Goal: Task Accomplishment & Management: Complete application form

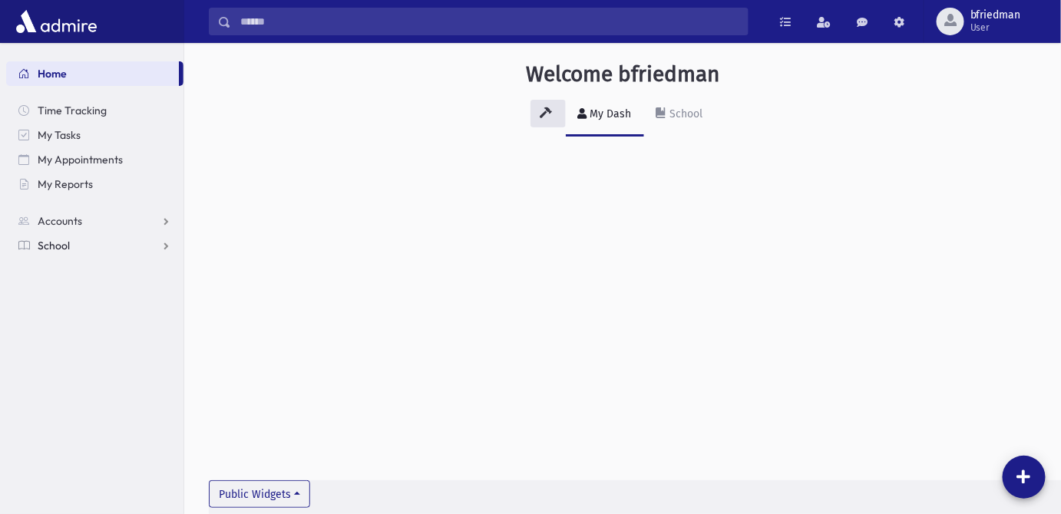
click at [80, 246] on link "School" at bounding box center [94, 245] width 177 height 25
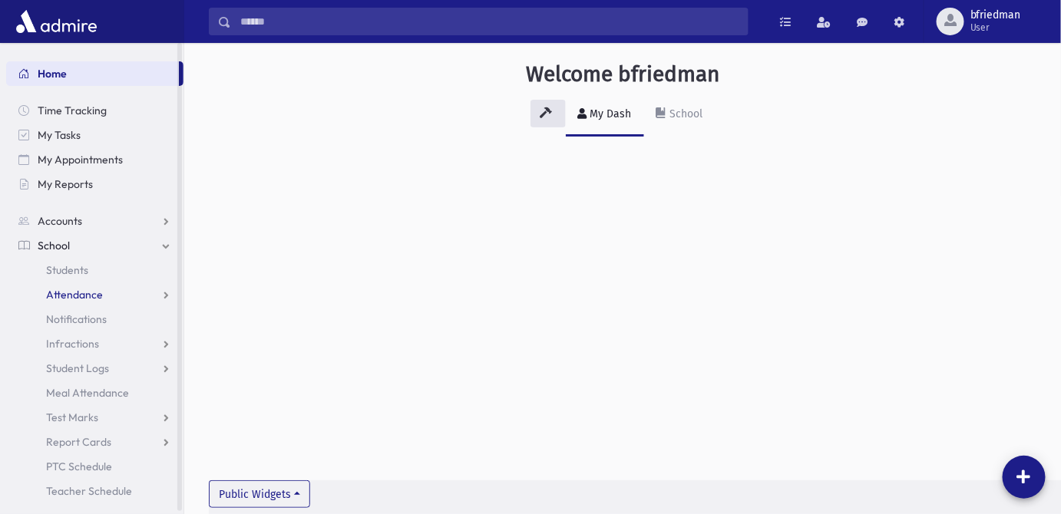
click at [63, 291] on span "Attendance" at bounding box center [74, 295] width 57 height 14
click at [77, 321] on span "Entry" at bounding box center [71, 319] width 26 height 14
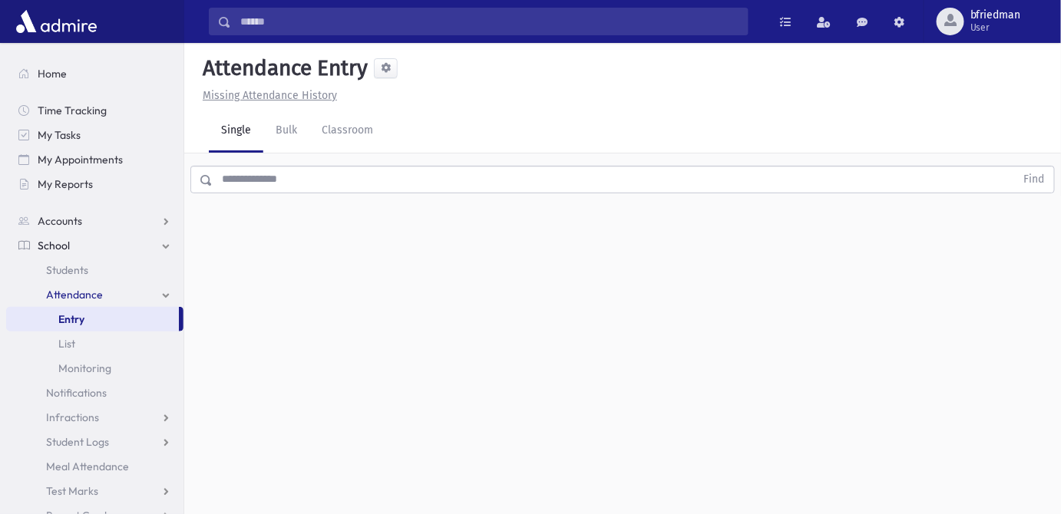
click at [262, 187] on input "text" at bounding box center [614, 180] width 803 height 28
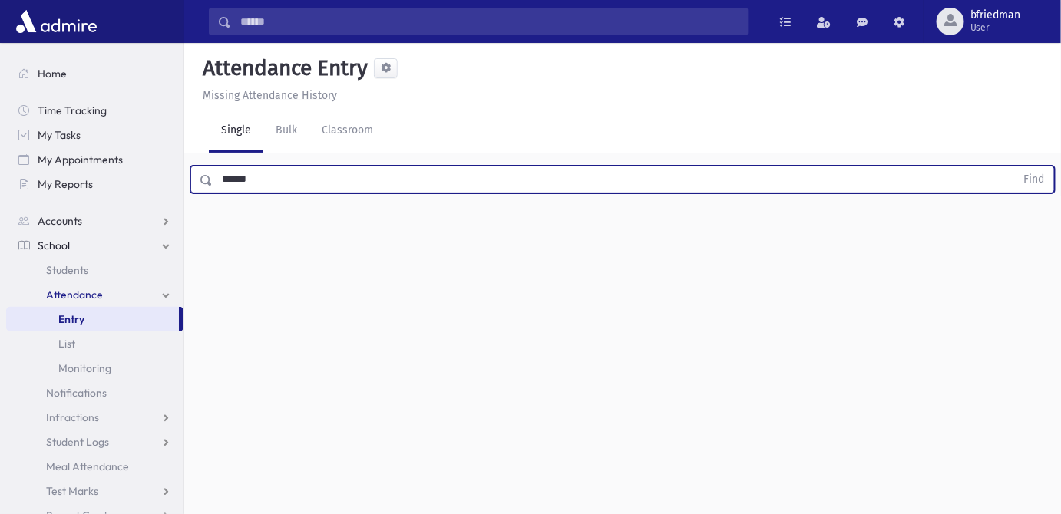
type input "******"
click at [1015, 167] on button "Find" at bounding box center [1034, 180] width 39 height 26
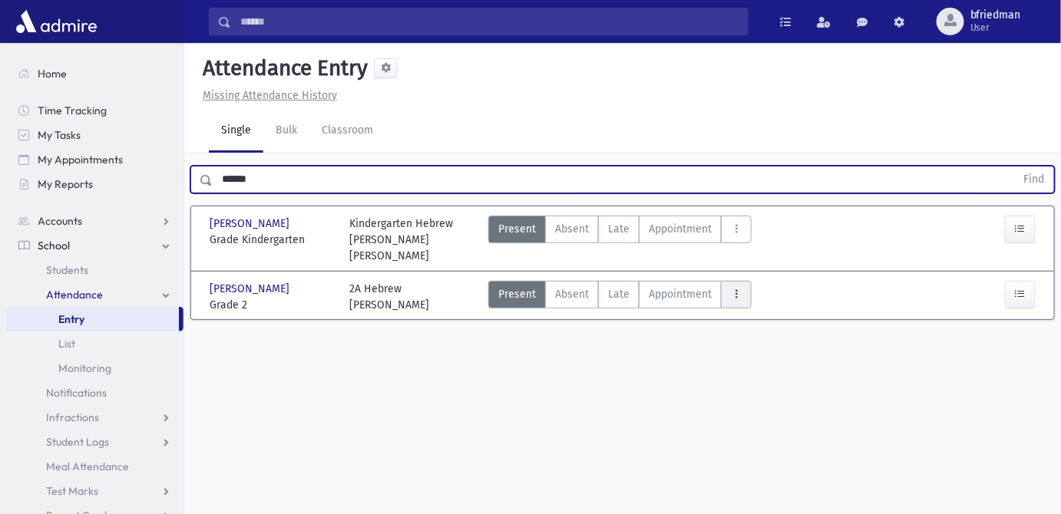
click at [727, 281] on button "AttTypes" at bounding box center [736, 295] width 31 height 28
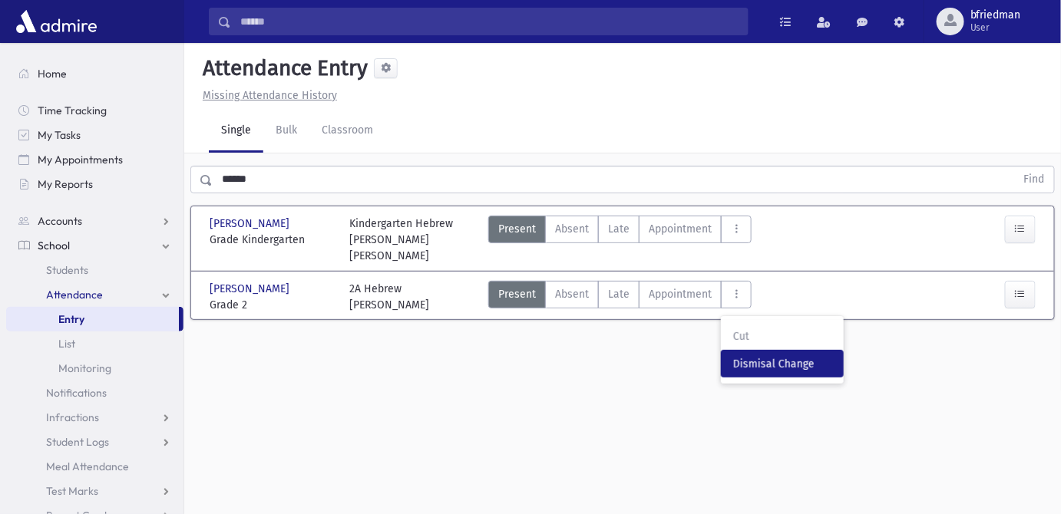
drag, startPoint x: 755, startPoint y: 346, endPoint x: 781, endPoint y: 343, distance: 25.5
click at [755, 356] on span "Dismisal Change" at bounding box center [782, 364] width 98 height 16
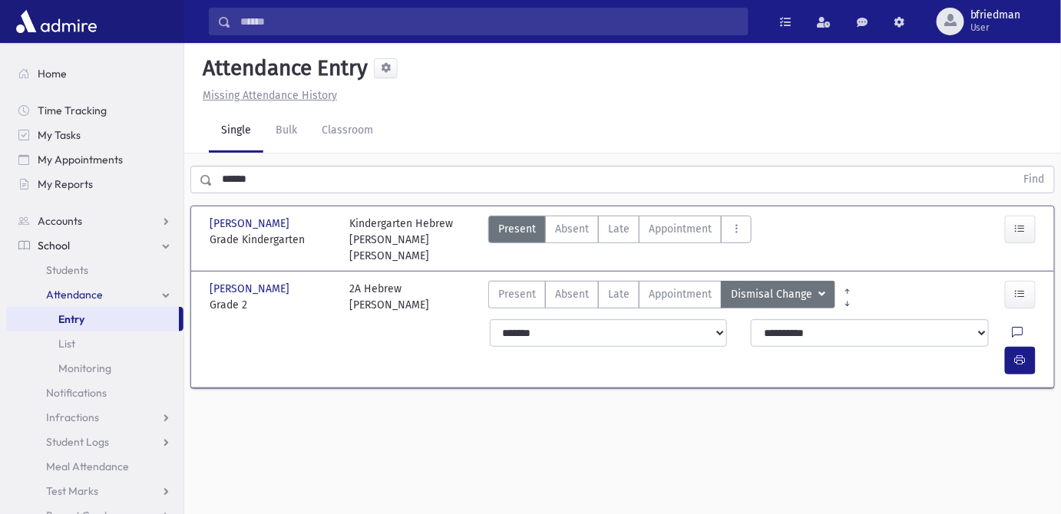
click at [1013, 327] on icon at bounding box center [1018, 333] width 11 height 13
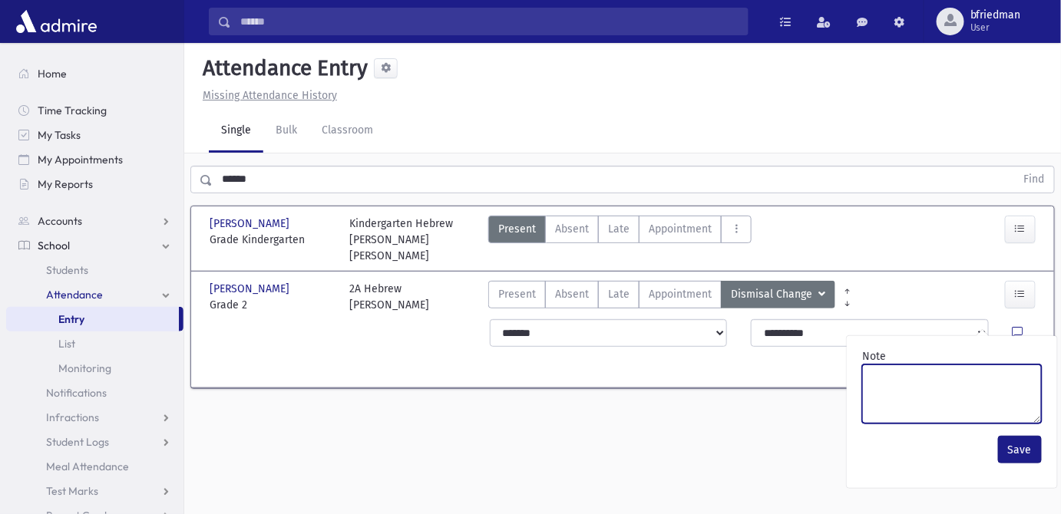
click at [958, 374] on textarea "Note" at bounding box center [952, 394] width 180 height 59
drag, startPoint x: 923, startPoint y: 381, endPoint x: 872, endPoint y: 383, distance: 50.7
click at [872, 383] on textarea "*******" at bounding box center [952, 394] width 180 height 59
type textarea "*******"
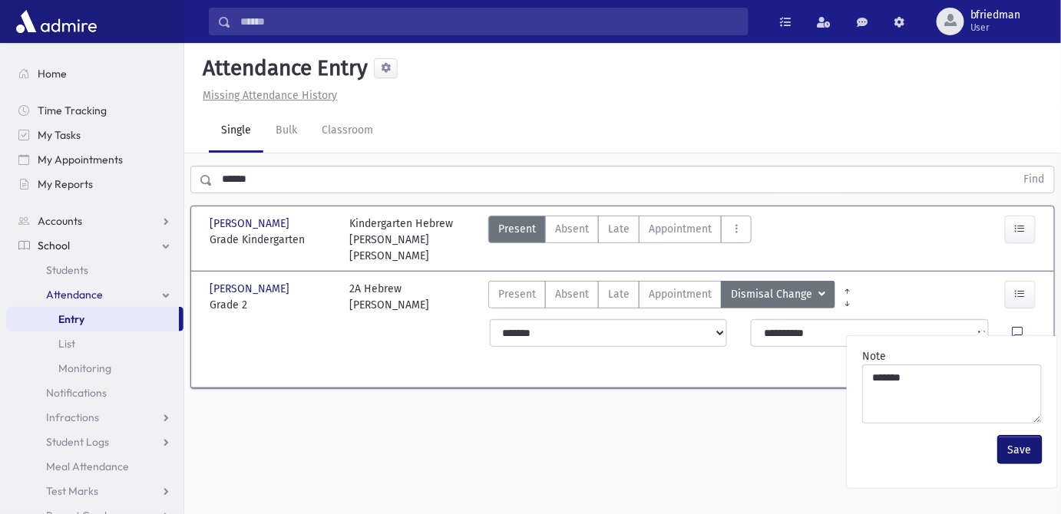
drag, startPoint x: 1013, startPoint y: 450, endPoint x: 1013, endPoint y: 413, distance: 36.9
click at [1013, 451] on button "Save" at bounding box center [1020, 450] width 44 height 28
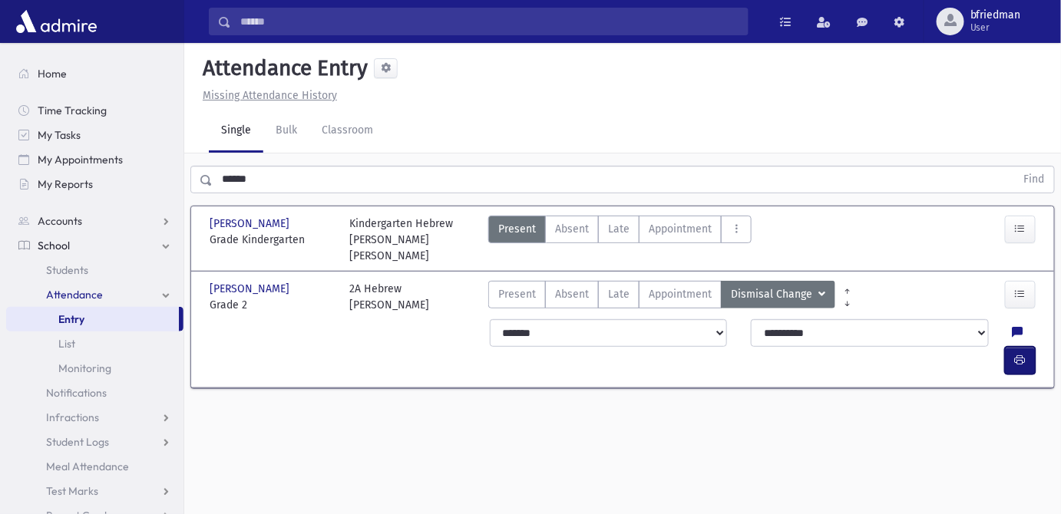
click at [1019, 354] on icon "button" at bounding box center [1020, 360] width 11 height 13
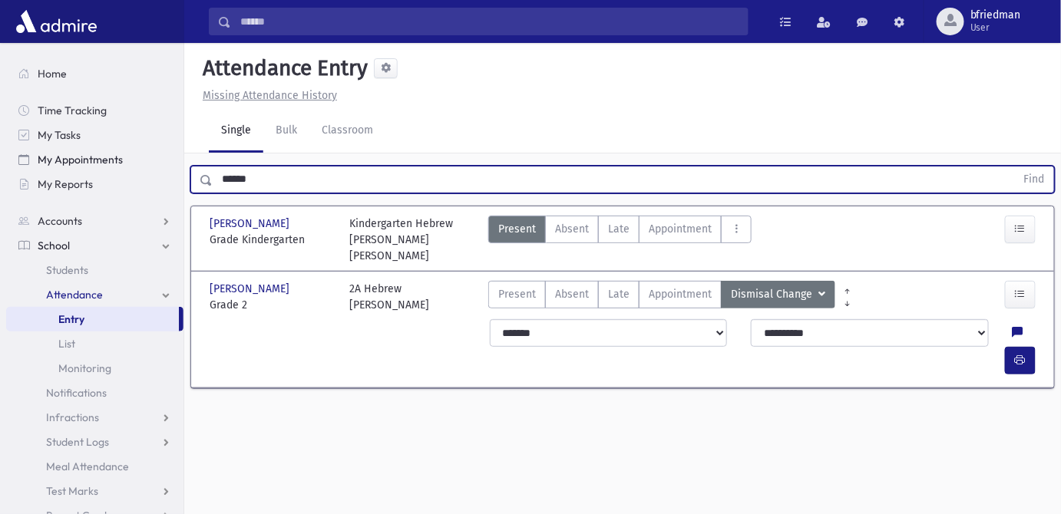
drag, startPoint x: 255, startPoint y: 179, endPoint x: 168, endPoint y: 164, distance: 88.0
click at [168, 164] on div "Search Results All Accounts" at bounding box center [530, 274] width 1061 height 549
type input "****"
click at [1015, 167] on button "Find" at bounding box center [1034, 180] width 39 height 26
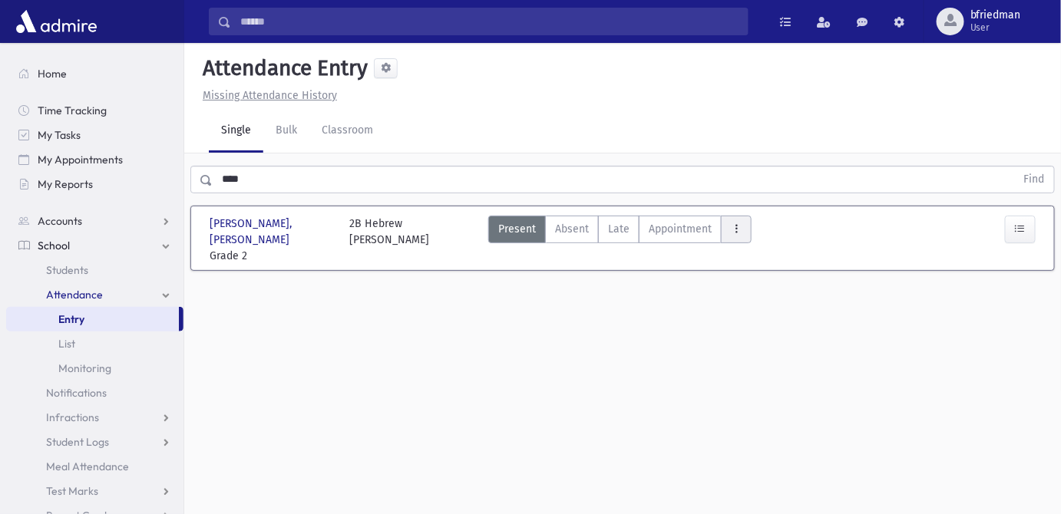
click at [732, 228] on icon "AttTypes" at bounding box center [736, 229] width 11 height 13
drag, startPoint x: 753, startPoint y: 293, endPoint x: 825, endPoint y: 311, distance: 73.5
click at [753, 294] on span "Dismisal Change" at bounding box center [782, 299] width 98 height 16
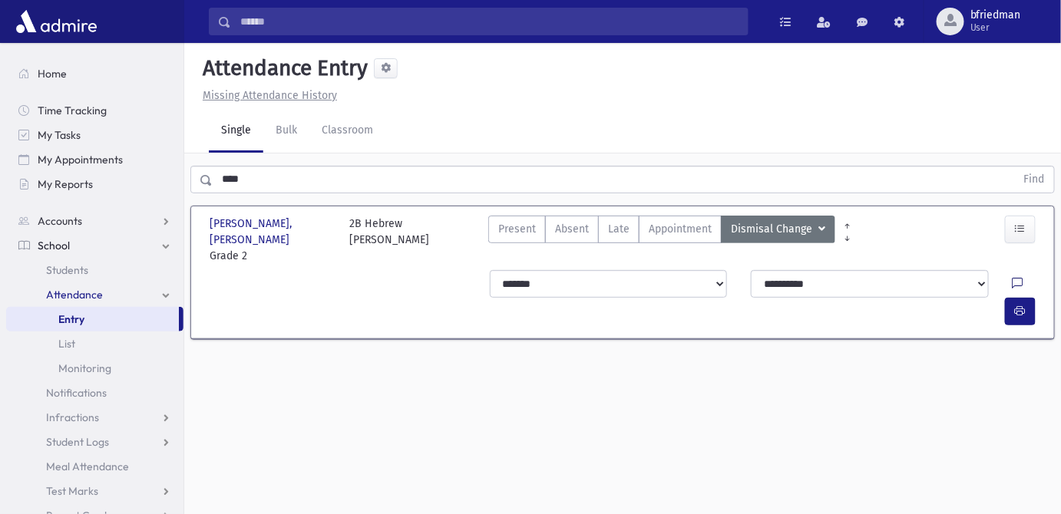
click at [1013, 278] on icon at bounding box center [1018, 284] width 11 height 13
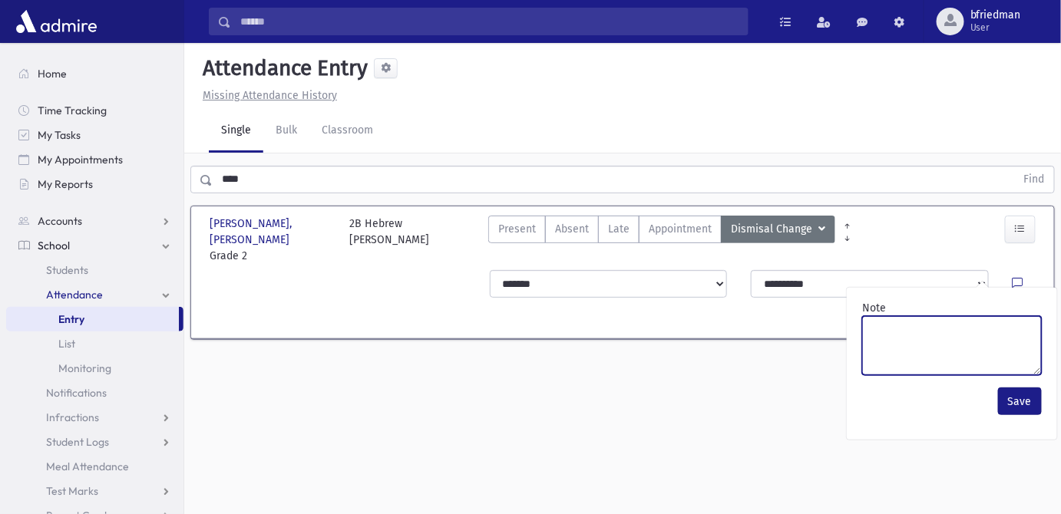
click at [979, 338] on textarea "Note" at bounding box center [952, 345] width 180 height 59
paste textarea "*******"
type textarea "*******"
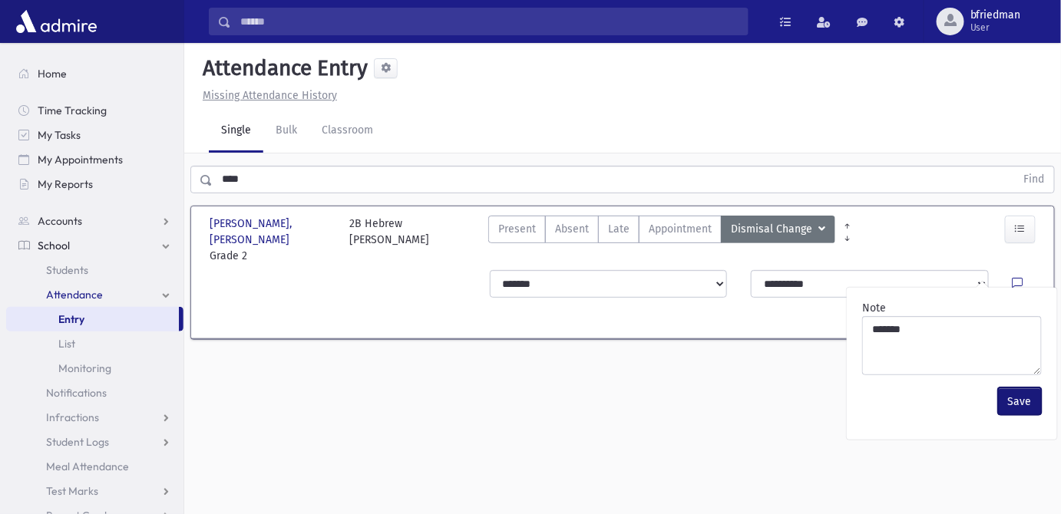
click at [1013, 398] on button "Save" at bounding box center [1020, 402] width 44 height 28
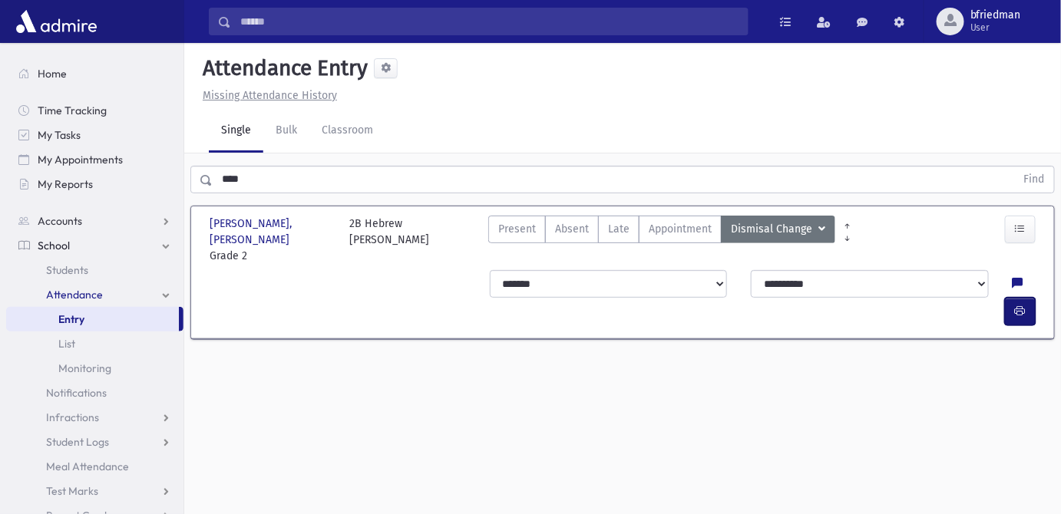
click at [1020, 305] on icon "button" at bounding box center [1020, 311] width 11 height 13
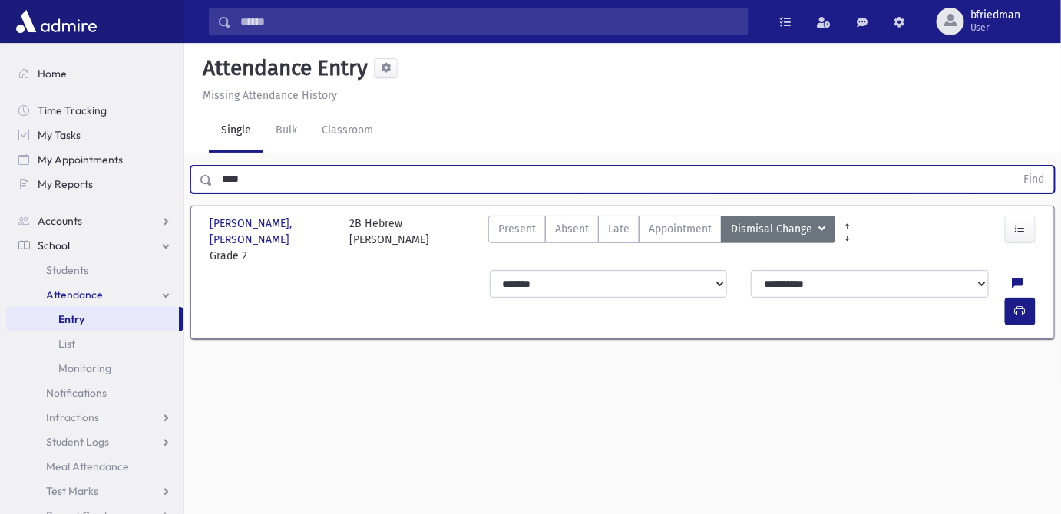
drag, startPoint x: 262, startPoint y: 183, endPoint x: -203, endPoint y: 101, distance: 471.8
click at [0, 101] on html "Search Results All Accounts Students" at bounding box center [530, 257] width 1061 height 514
type input "*****"
click at [1015, 167] on button "Find" at bounding box center [1034, 180] width 39 height 26
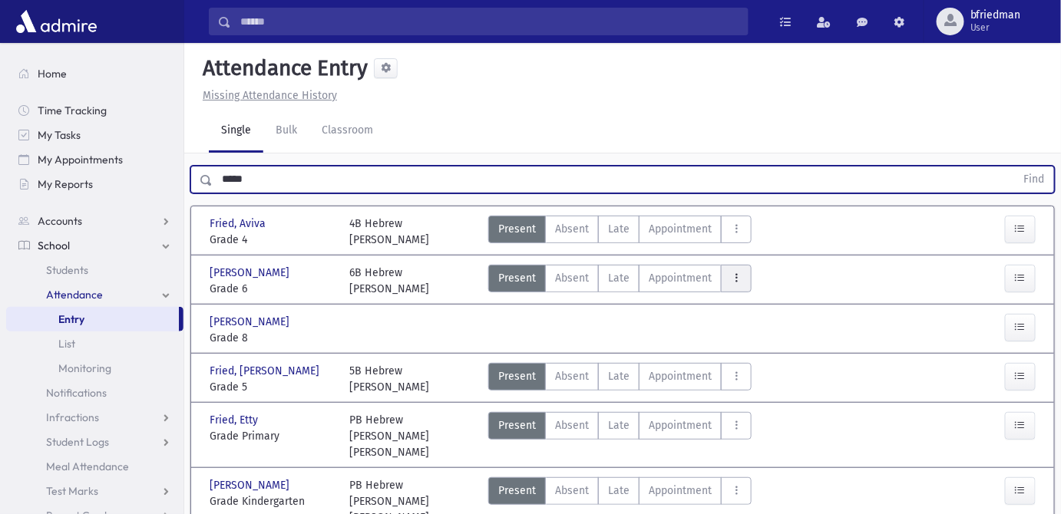
click at [731, 275] on icon "AttTypes" at bounding box center [736, 278] width 11 height 13
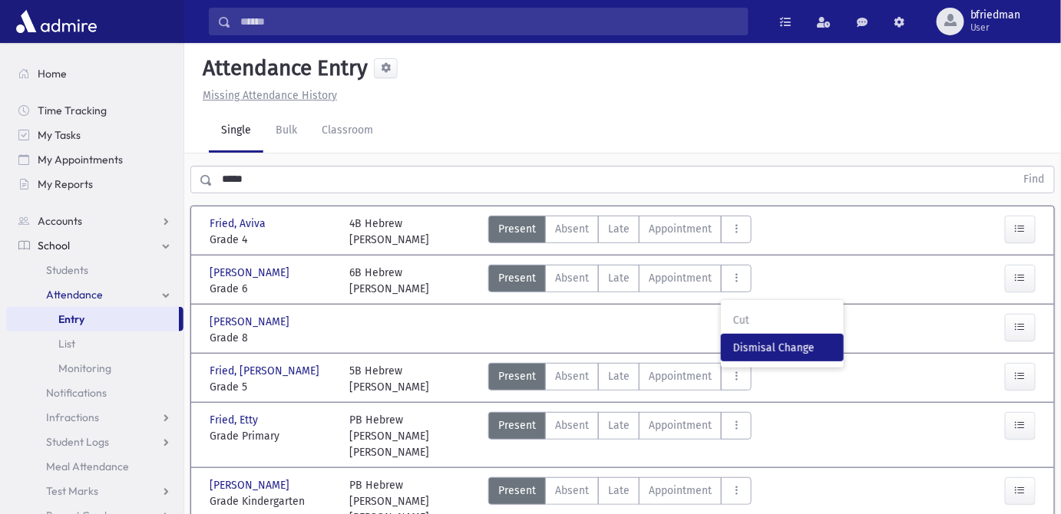
click at [756, 351] on span "Dismisal Change" at bounding box center [782, 348] width 98 height 16
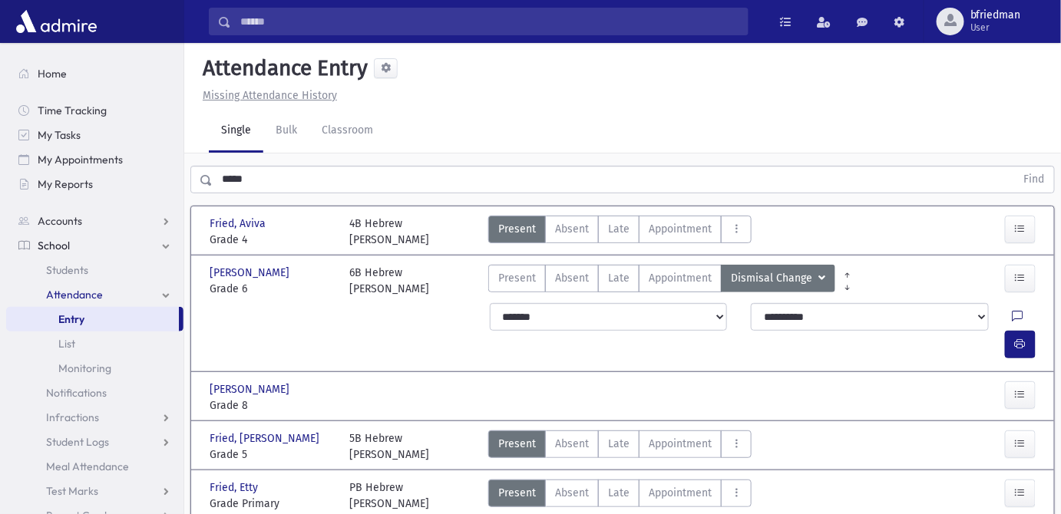
click at [1013, 318] on icon at bounding box center [1018, 317] width 11 height 13
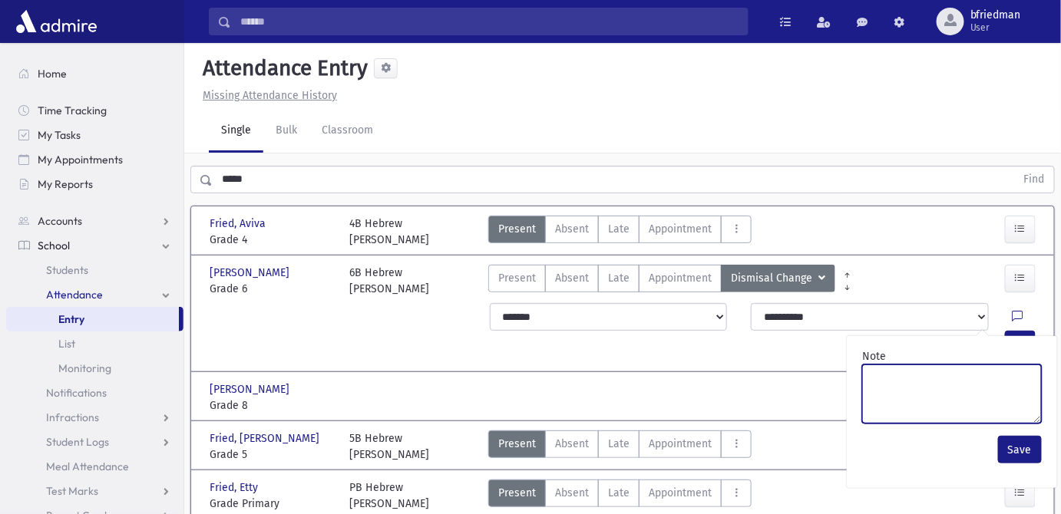
click at [965, 379] on textarea "Note" at bounding box center [952, 394] width 180 height 59
paste textarea "*******"
type textarea "*******"
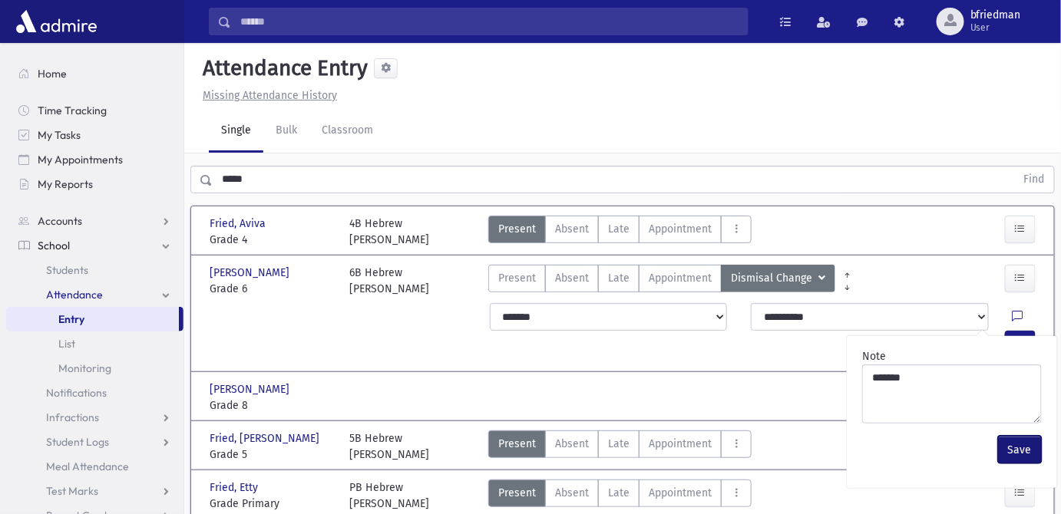
click at [1023, 450] on button "Save" at bounding box center [1020, 450] width 44 height 28
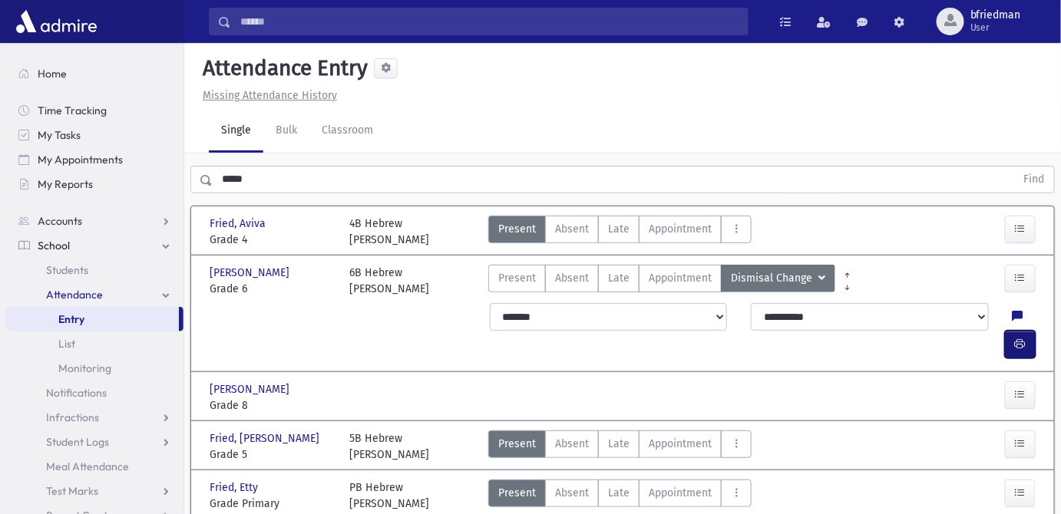
click at [1010, 331] on button "button" at bounding box center [1020, 345] width 31 height 28
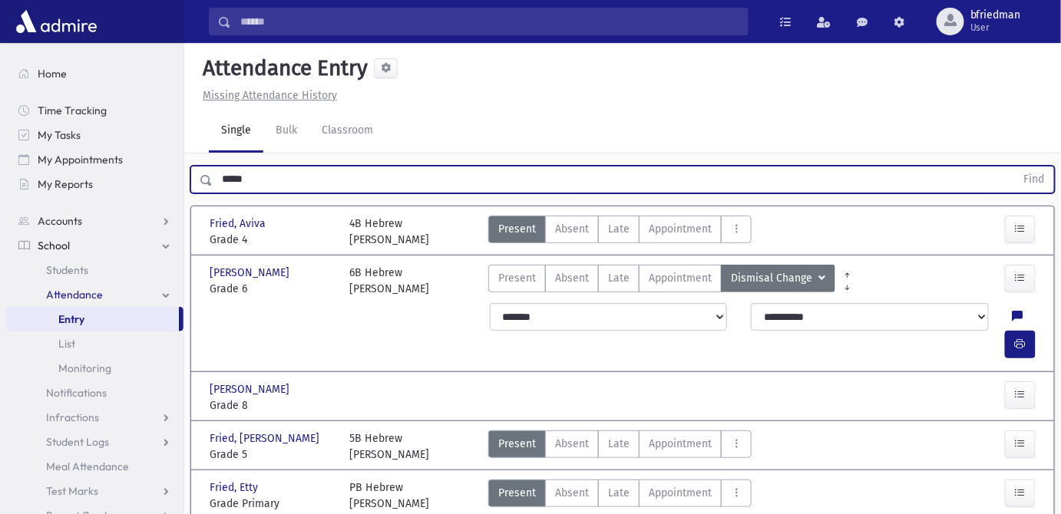
drag, startPoint x: 261, startPoint y: 180, endPoint x: -88, endPoint y: 114, distance: 355.4
click at [0, 114] on html "Search Results All Accounts Students" at bounding box center [530, 257] width 1061 height 514
type input "*****"
click at [1015, 167] on button "Find" at bounding box center [1034, 180] width 39 height 26
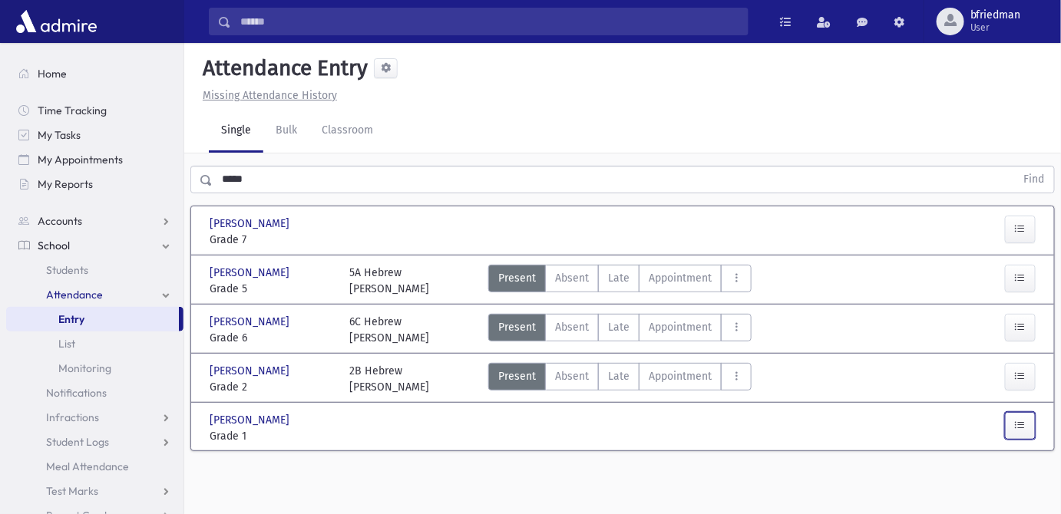
click at [1021, 430] on button "button" at bounding box center [1020, 426] width 31 height 28
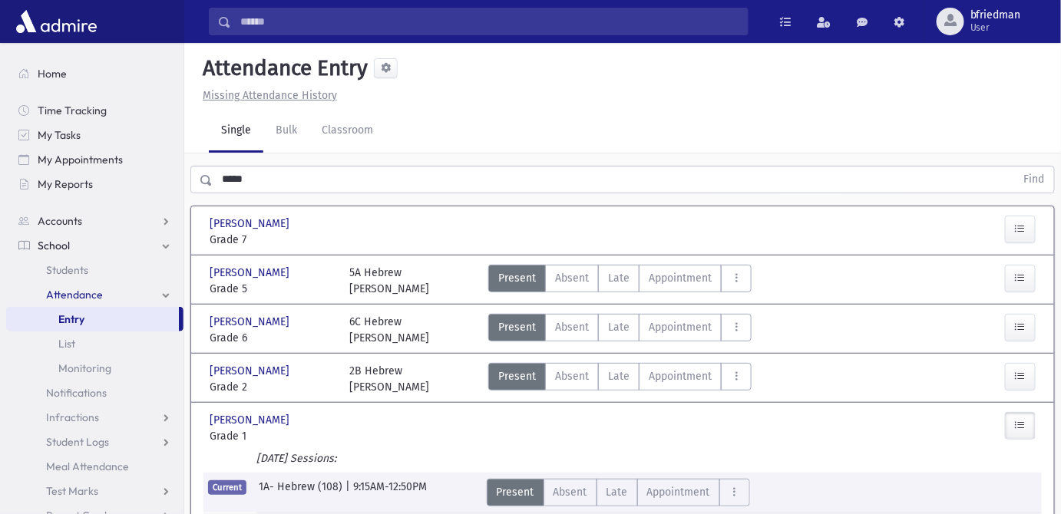
scroll to position [69, 0]
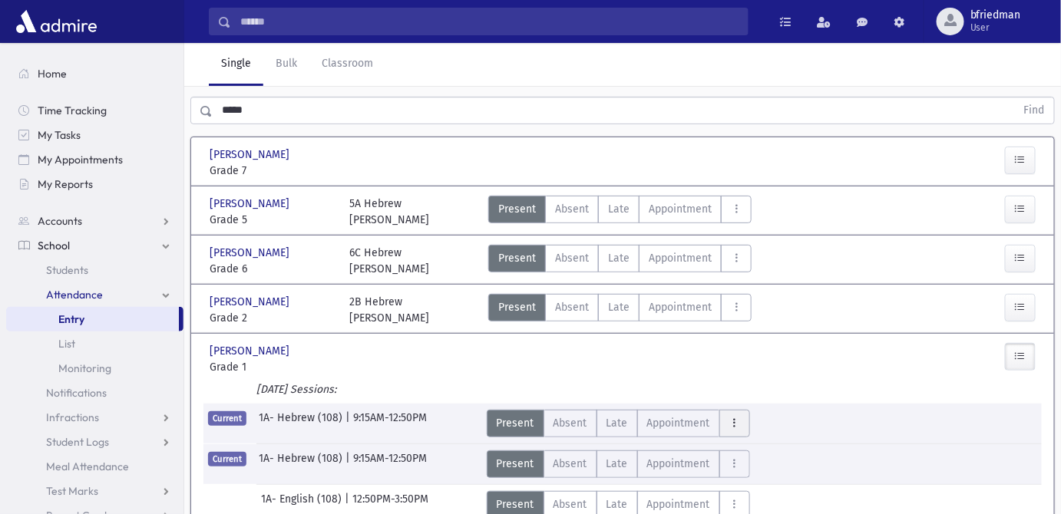
click at [729, 423] on icon "AttTypes" at bounding box center [734, 423] width 11 height 13
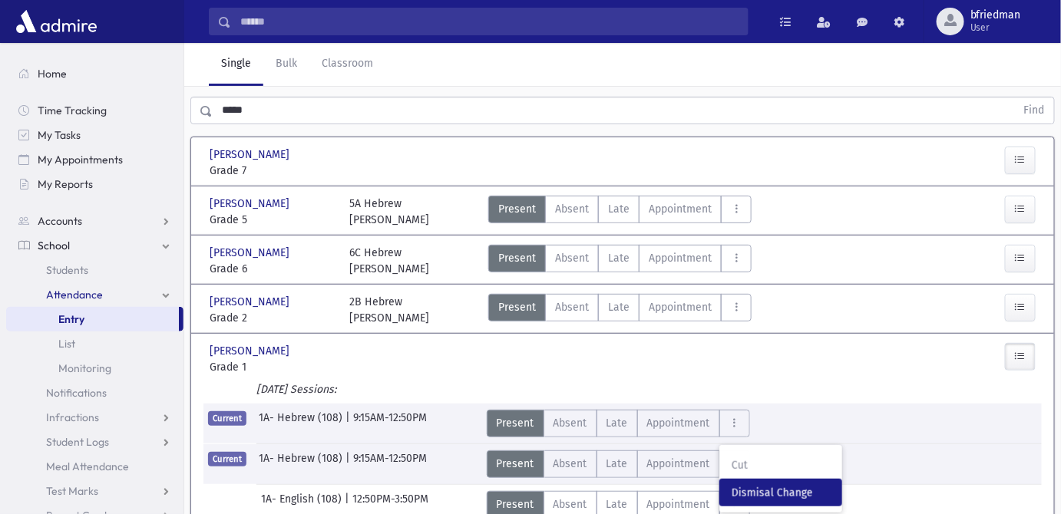
click at [755, 485] on span "Dismisal Change" at bounding box center [781, 493] width 98 height 16
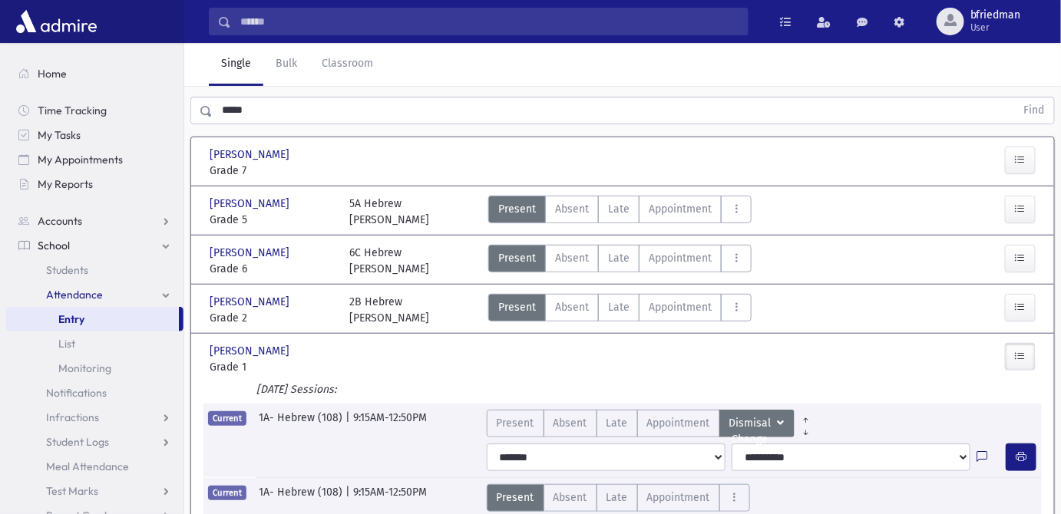
click at [982, 452] on icon at bounding box center [982, 457] width 11 height 13
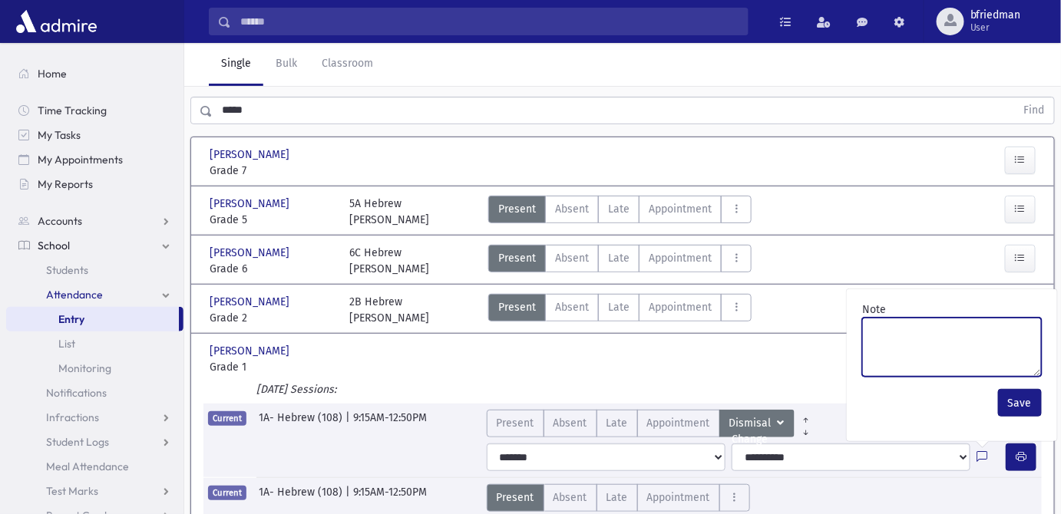
click at [954, 343] on textarea "Note" at bounding box center [952, 347] width 180 height 59
paste textarea "*******"
type textarea "*******"
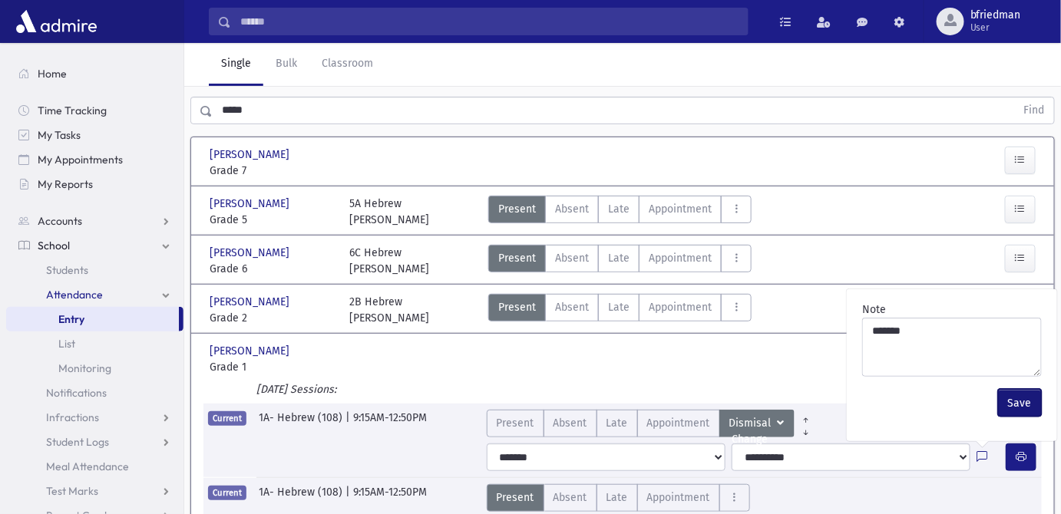
drag, startPoint x: 1006, startPoint y: 400, endPoint x: 1023, endPoint y: 433, distance: 37.1
click at [1009, 402] on button "Save" at bounding box center [1020, 403] width 44 height 28
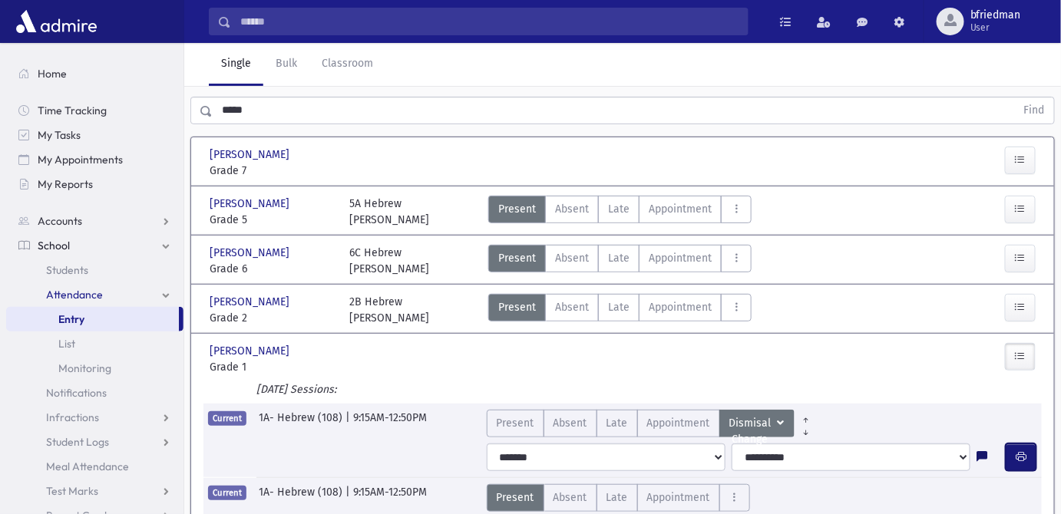
drag, startPoint x: 1022, startPoint y: 459, endPoint x: 979, endPoint y: 447, distance: 44.7
click at [1021, 459] on icon "button" at bounding box center [1021, 457] width 11 height 13
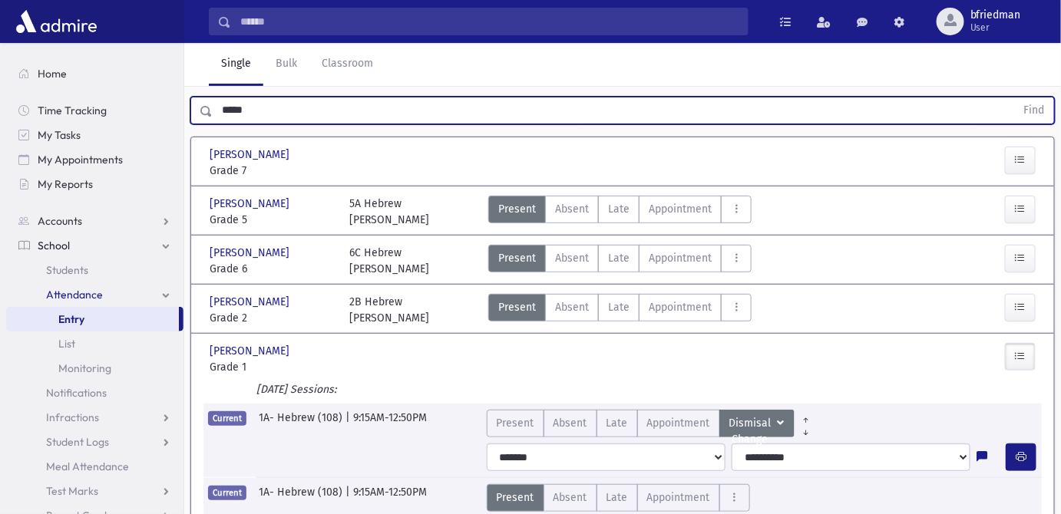
drag, startPoint x: 260, startPoint y: 107, endPoint x: -29, endPoint y: 109, distance: 289.4
click at [0, 109] on html "Search Results All Accounts Students" at bounding box center [530, 188] width 1061 height 514
click at [1015, 98] on button "Find" at bounding box center [1034, 111] width 39 height 26
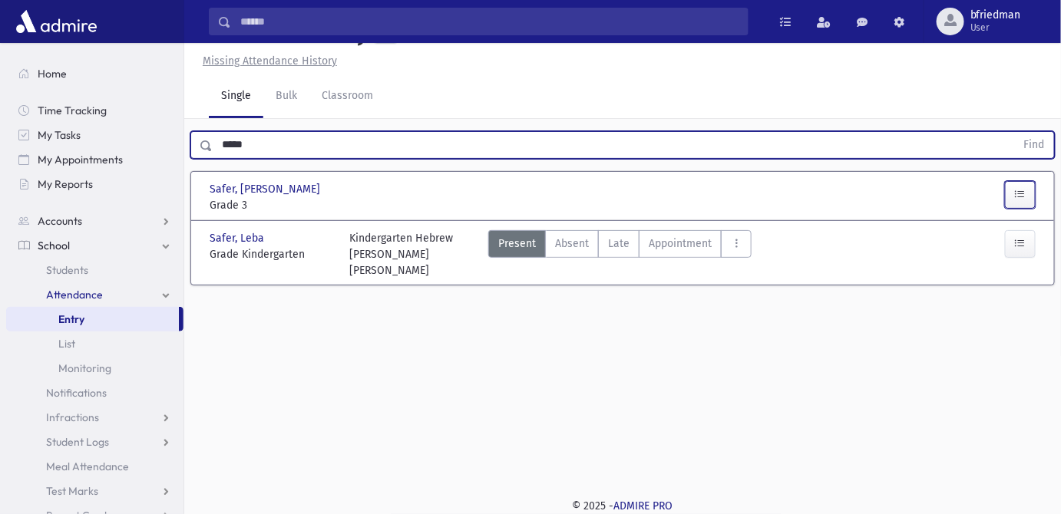
click at [1016, 193] on icon "button" at bounding box center [1020, 194] width 11 height 13
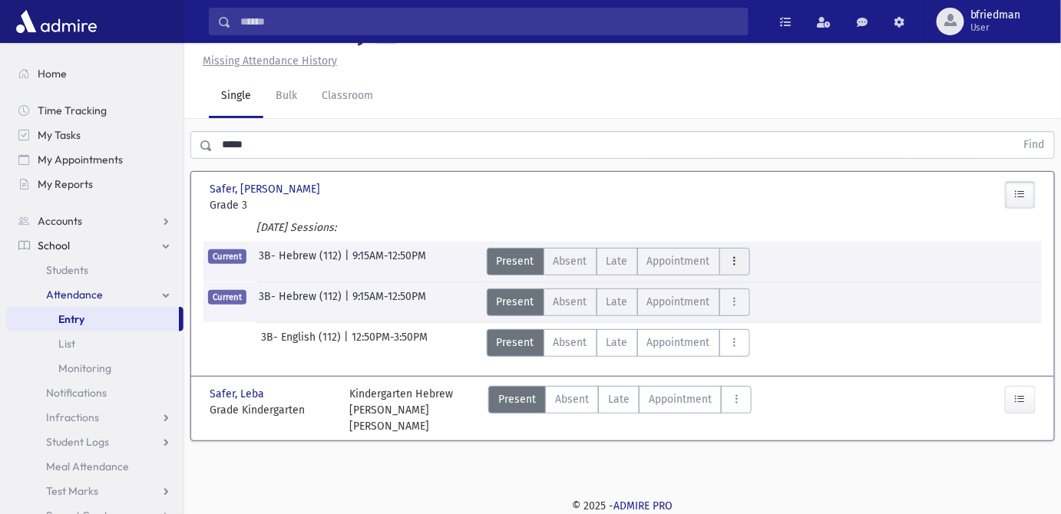
click at [724, 259] on button "AttTypes" at bounding box center [734, 262] width 31 height 28
click at [809, 250] on div "Current 3B- Hebrew (112) | 9:15AM-12:50PM Present P Absent A Late L Cut Cut DC" at bounding box center [623, 259] width 854 height 34
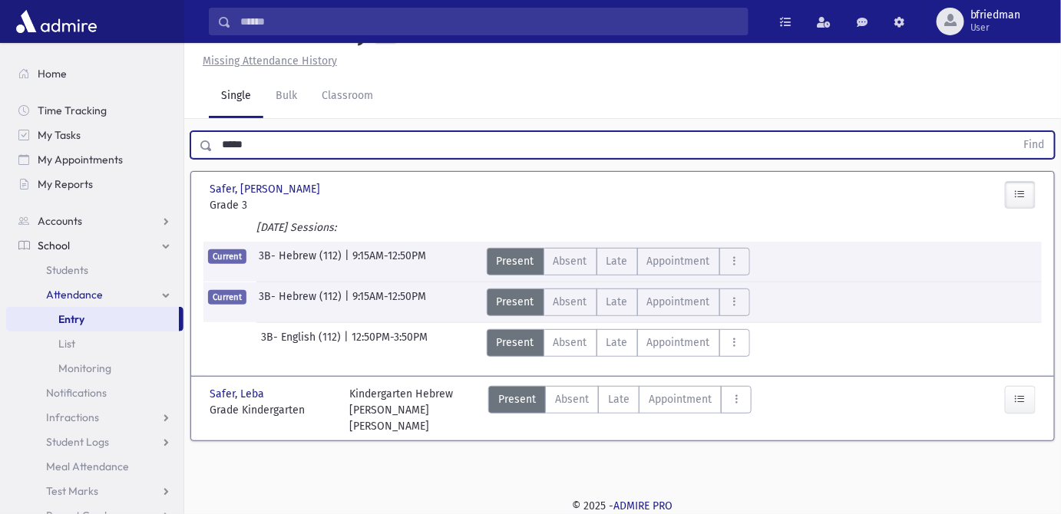
drag, startPoint x: 278, startPoint y: 149, endPoint x: -221, endPoint y: 115, distance: 500.2
click at [0, 115] on html "Search Results All Accounts Students" at bounding box center [530, 222] width 1061 height 514
type input "******"
click at [1015, 132] on button "Find" at bounding box center [1034, 145] width 39 height 26
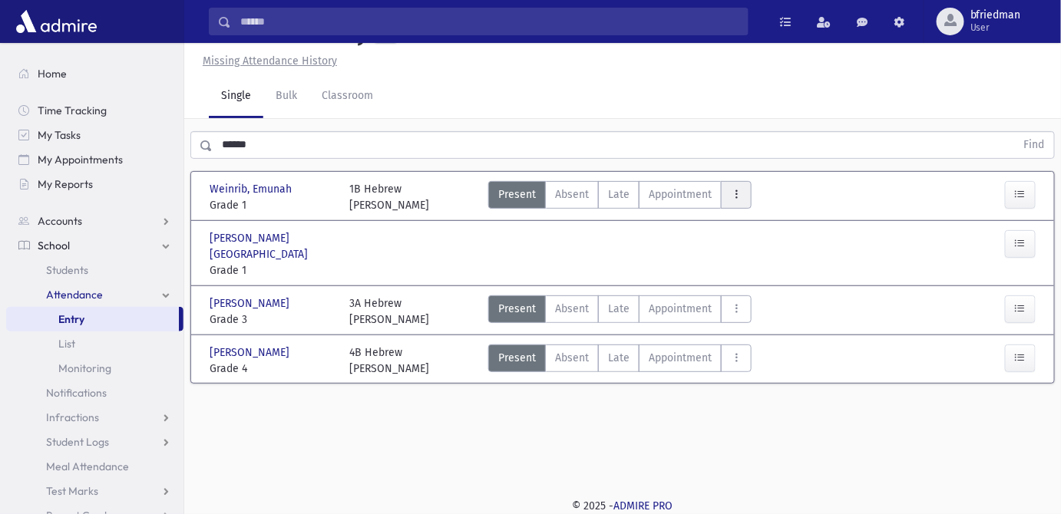
click at [741, 193] on button "AttTypes" at bounding box center [736, 195] width 31 height 28
click at [755, 268] on span "Dismisal Change" at bounding box center [782, 264] width 98 height 16
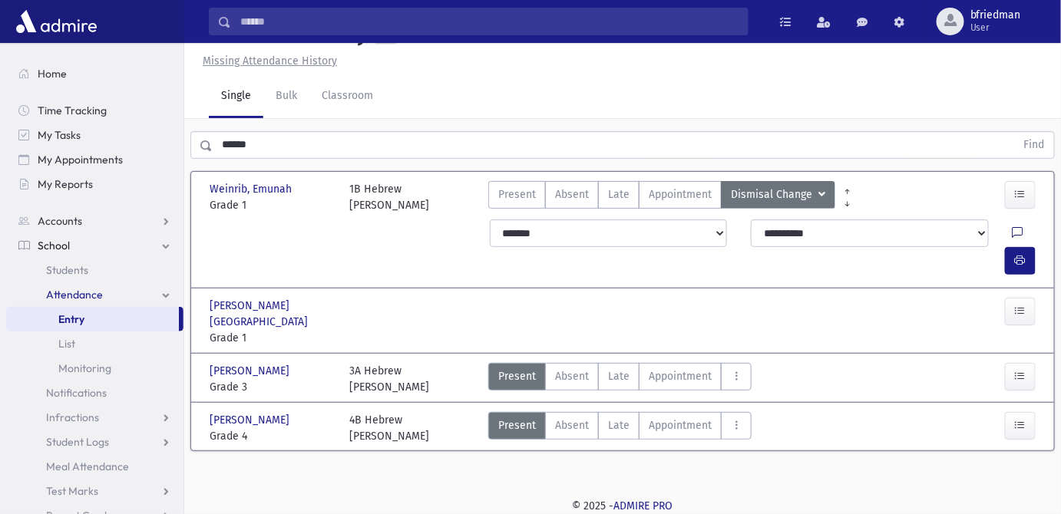
click at [1013, 227] on icon at bounding box center [1018, 233] width 11 height 13
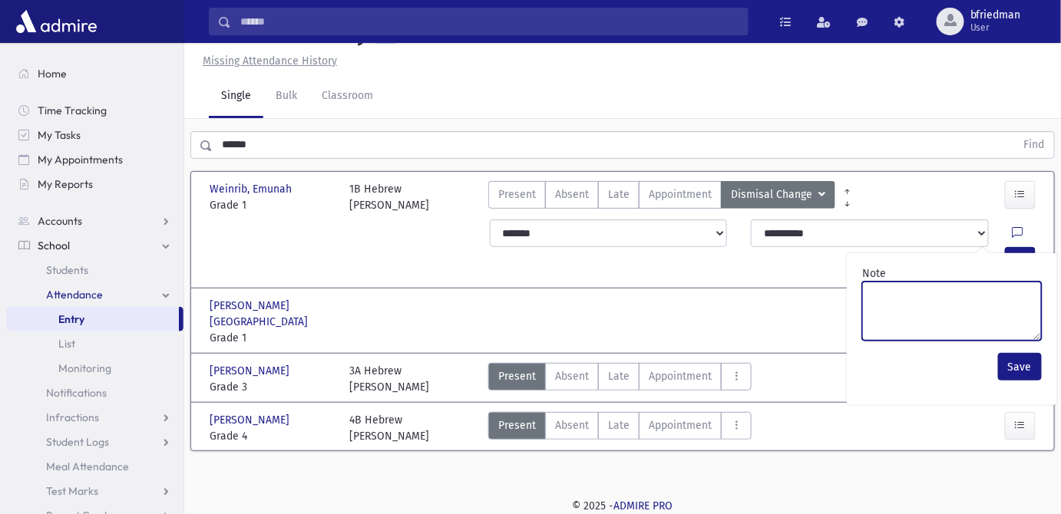
click at [986, 316] on textarea "Note" at bounding box center [952, 311] width 180 height 59
paste textarea "*******"
type textarea "*******"
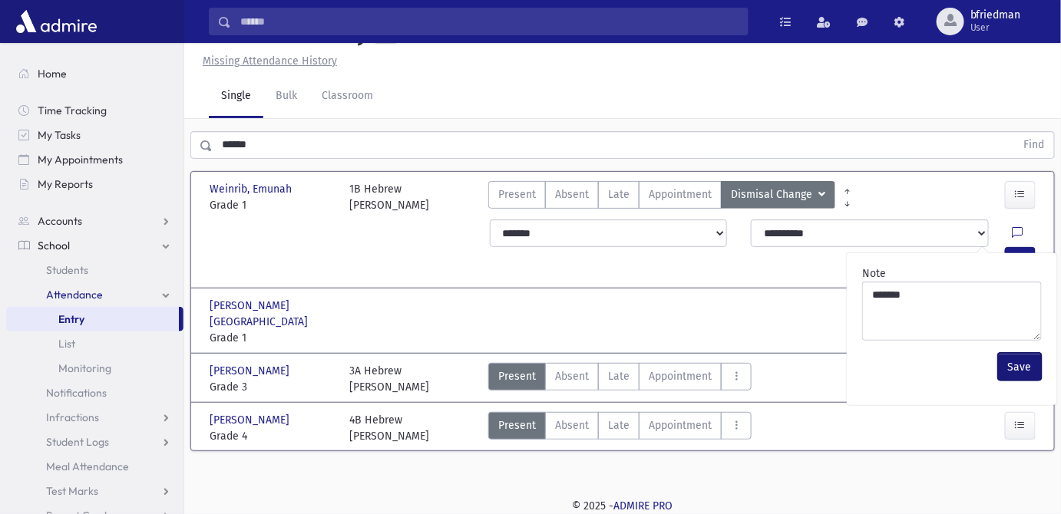
click at [1014, 362] on button "Save" at bounding box center [1020, 367] width 44 height 28
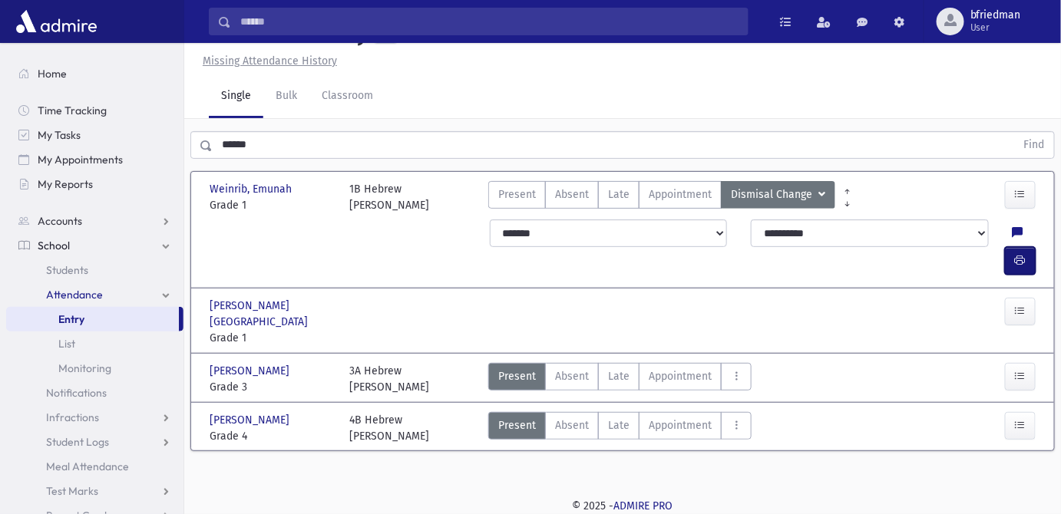
click at [1027, 247] on button "button" at bounding box center [1020, 261] width 31 height 28
click at [726, 363] on button "AttTypes" at bounding box center [736, 377] width 31 height 28
click at [745, 432] on Change"] "Dismisal Change DC" at bounding box center [782, 446] width 123 height 28
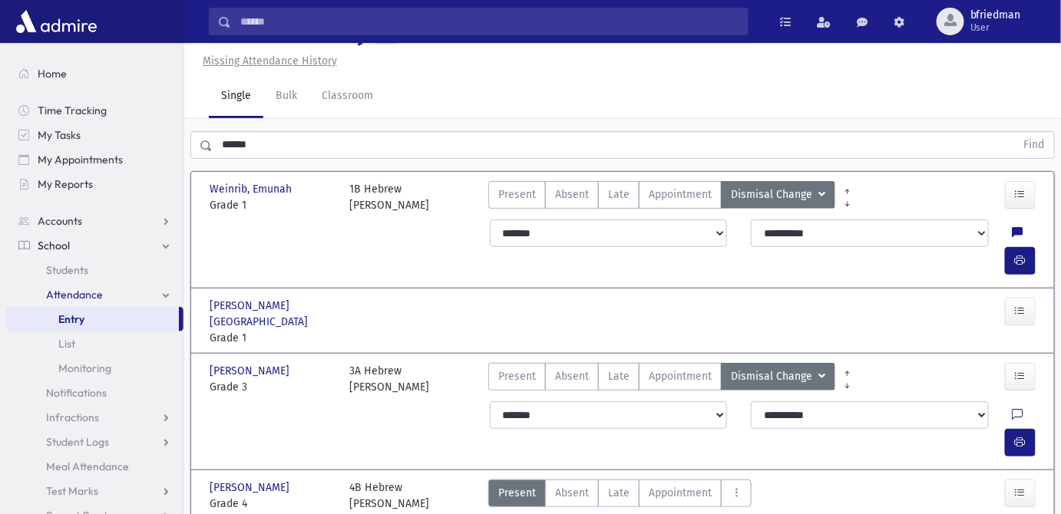
click at [1013, 409] on icon at bounding box center [1018, 415] width 11 height 13
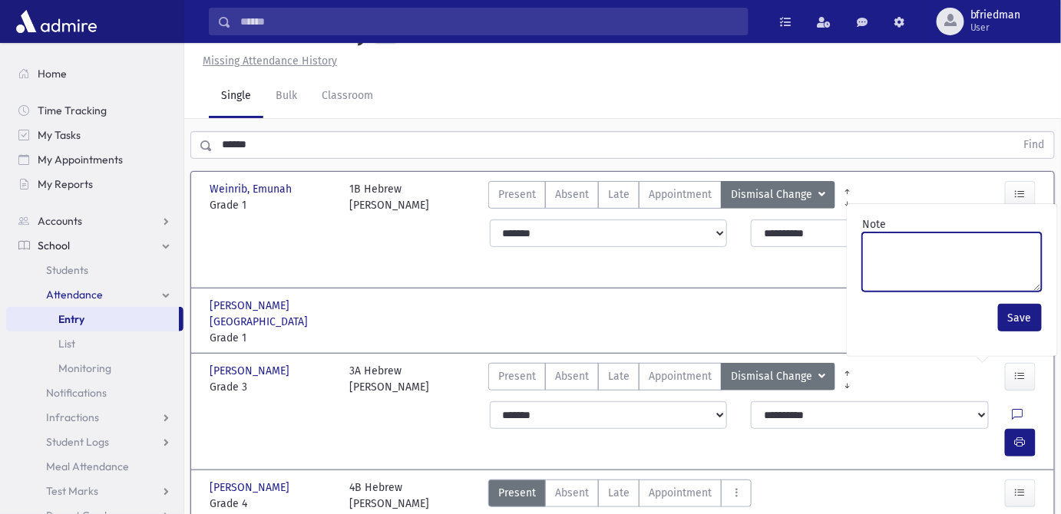
click at [948, 266] on textarea "Note" at bounding box center [952, 262] width 180 height 59
paste textarea "*******"
type textarea "*******"
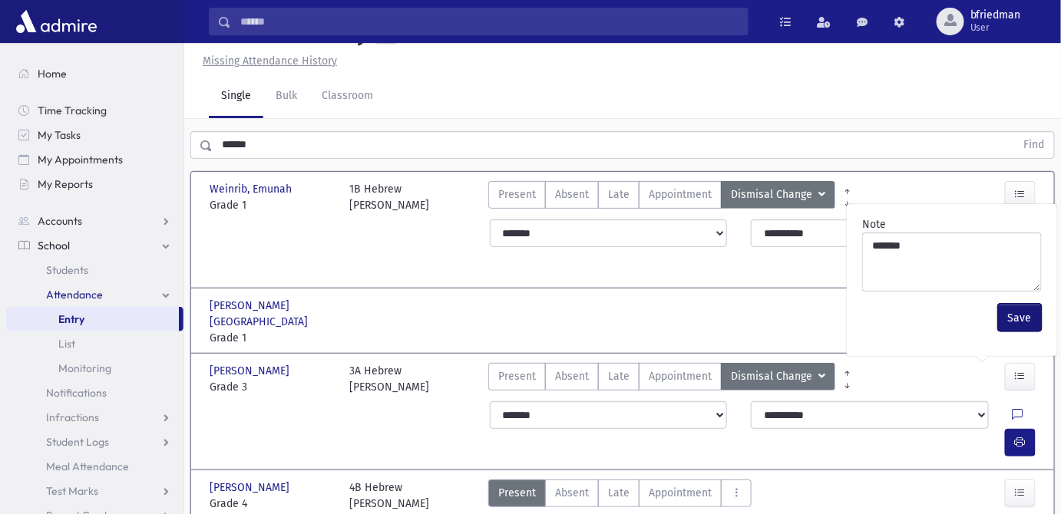
drag, startPoint x: 1010, startPoint y: 313, endPoint x: 1038, endPoint y: 349, distance: 44.8
click at [1013, 316] on button "Save" at bounding box center [1020, 318] width 44 height 28
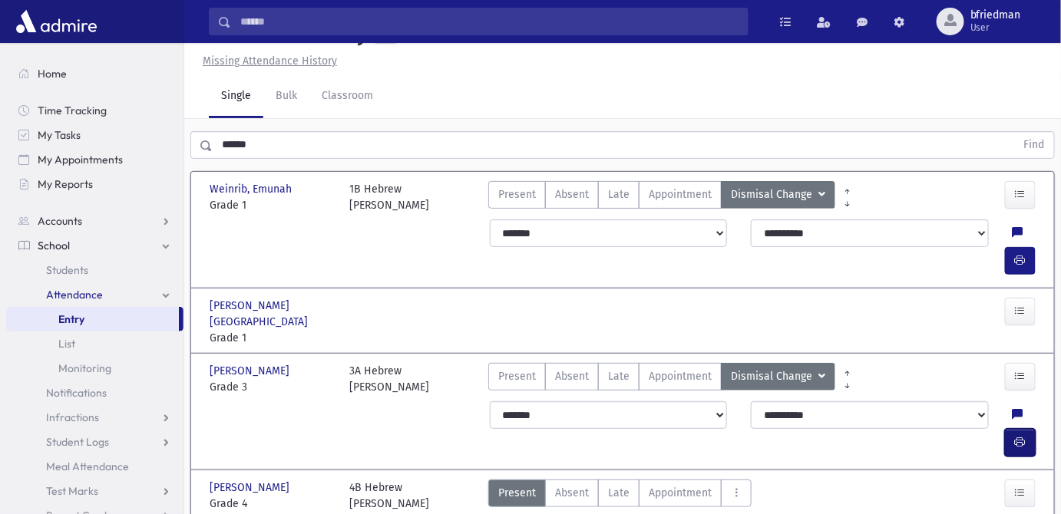
click at [1027, 429] on button "button" at bounding box center [1020, 443] width 31 height 28
click at [1013, 233] on icon at bounding box center [1018, 233] width 11 height 13
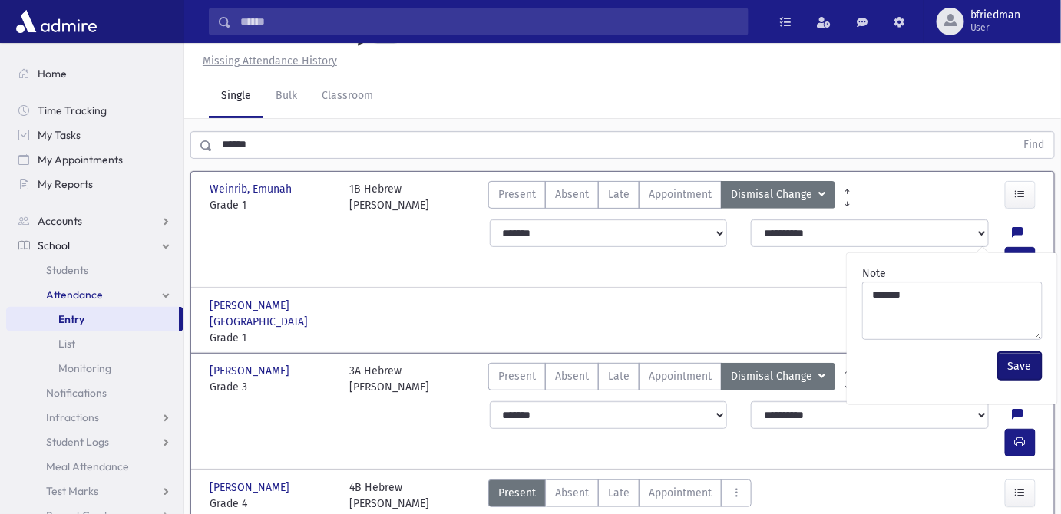
drag, startPoint x: 1024, startPoint y: 366, endPoint x: 1032, endPoint y: 269, distance: 97.8
click at [1023, 366] on button "Save" at bounding box center [1020, 366] width 44 height 28
drag, startPoint x: 1015, startPoint y: 233, endPoint x: 977, endPoint y: 232, distance: 37.6
click at [1006, 247] on button "button" at bounding box center [1020, 261] width 31 height 28
drag, startPoint x: 276, startPoint y: 154, endPoint x: -113, endPoint y: 101, distance: 392.0
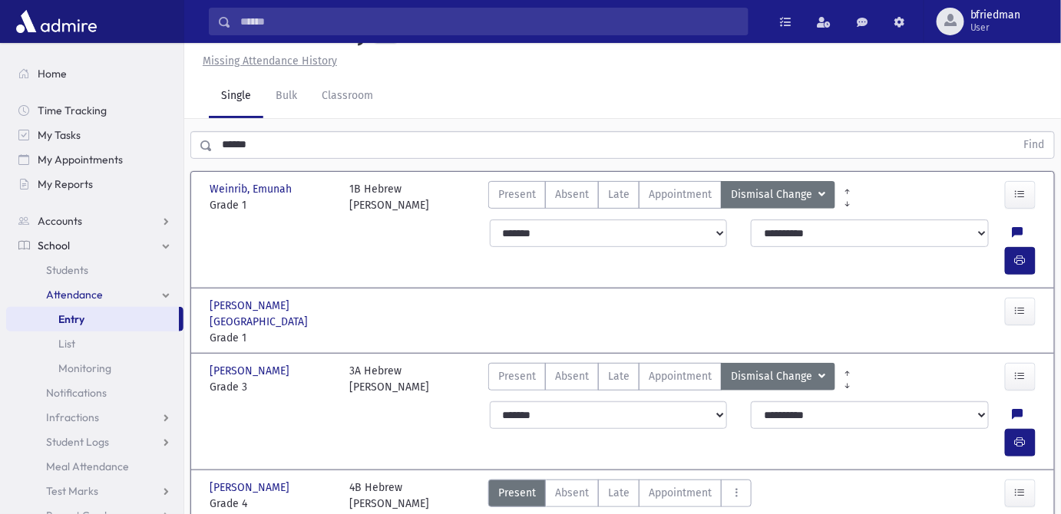
click at [0, 101] on html "Search Results All Accounts Students" at bounding box center [530, 222] width 1061 height 514
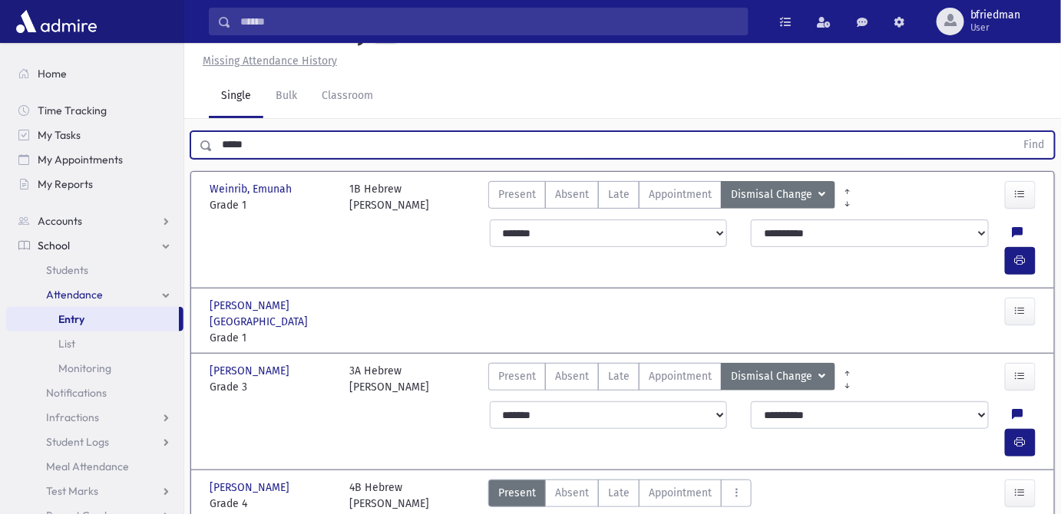
type input "*****"
click at [1015, 132] on button "Find" at bounding box center [1034, 145] width 39 height 26
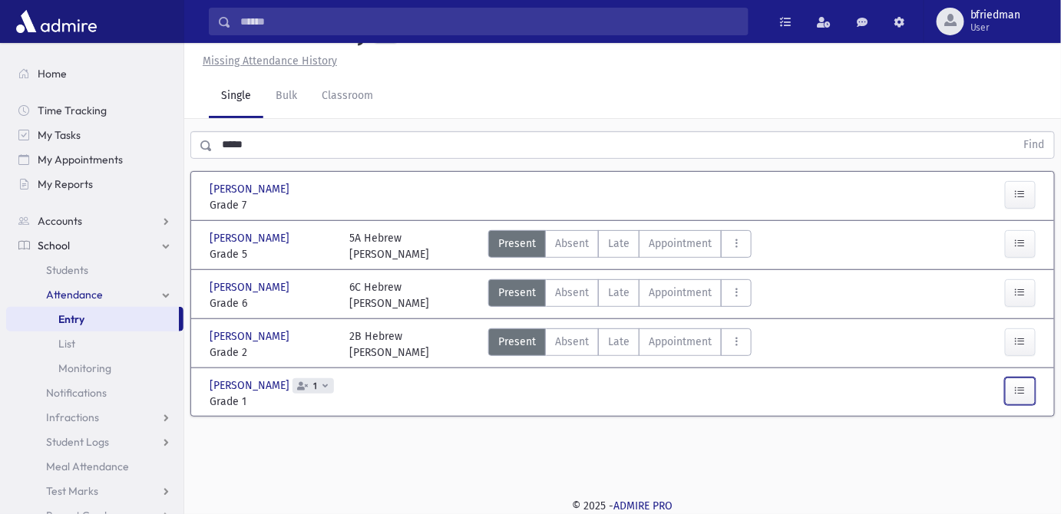
click at [1029, 389] on button "button" at bounding box center [1020, 392] width 31 height 28
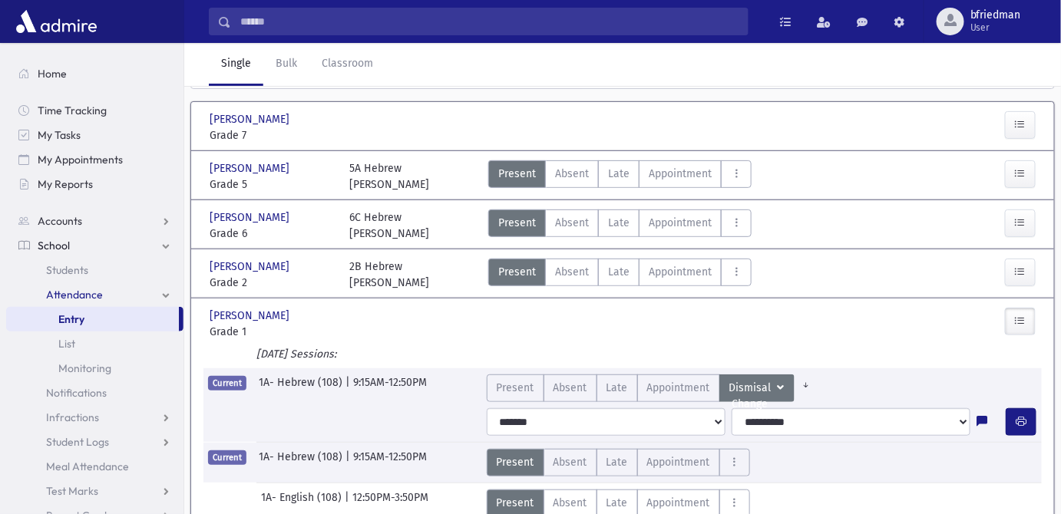
click at [1005, 308] on button "button" at bounding box center [1020, 322] width 31 height 28
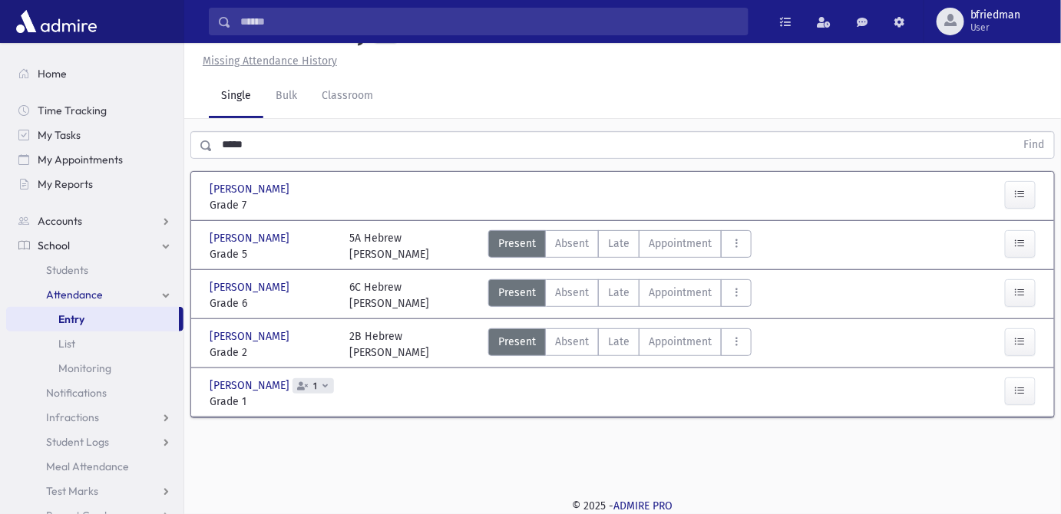
drag, startPoint x: 163, startPoint y: 138, endPoint x: -47, endPoint y: 114, distance: 210.9
click at [0, 114] on html "Search Results All Accounts Students" at bounding box center [530, 222] width 1061 height 514
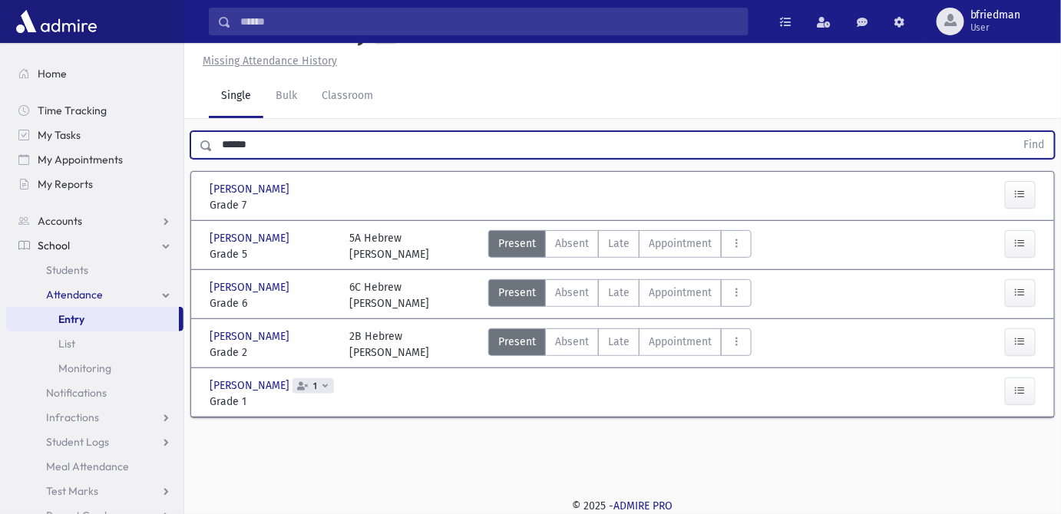
click at [1015, 132] on button "Find" at bounding box center [1034, 145] width 39 height 26
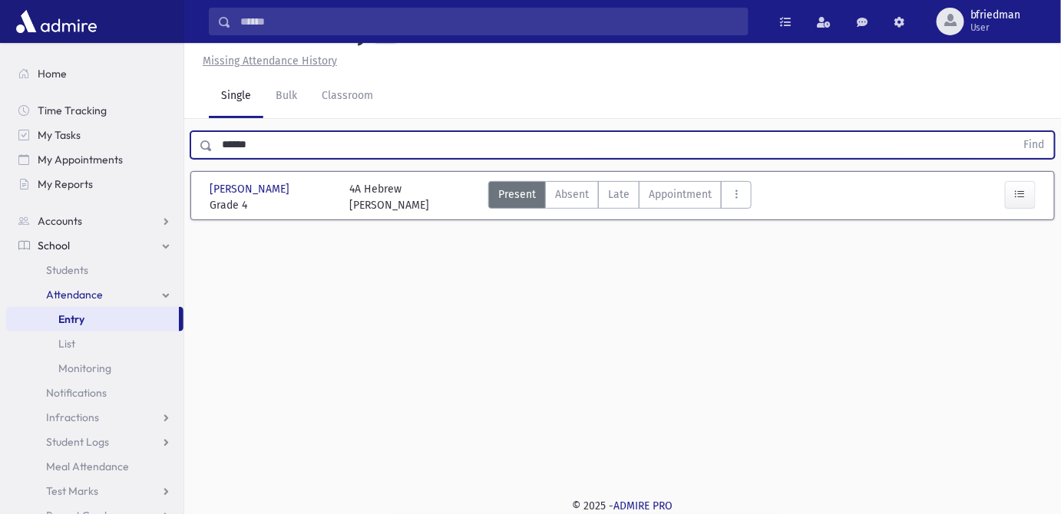
drag, startPoint x: 263, startPoint y: 142, endPoint x: -416, endPoint y: 87, distance: 681.7
click at [0, 87] on html "Search Results All Accounts Students" at bounding box center [530, 222] width 1061 height 514
click at [1015, 132] on button "Find" at bounding box center [1034, 145] width 39 height 26
drag, startPoint x: 290, startPoint y: 149, endPoint x: -279, endPoint y: 122, distance: 569.5
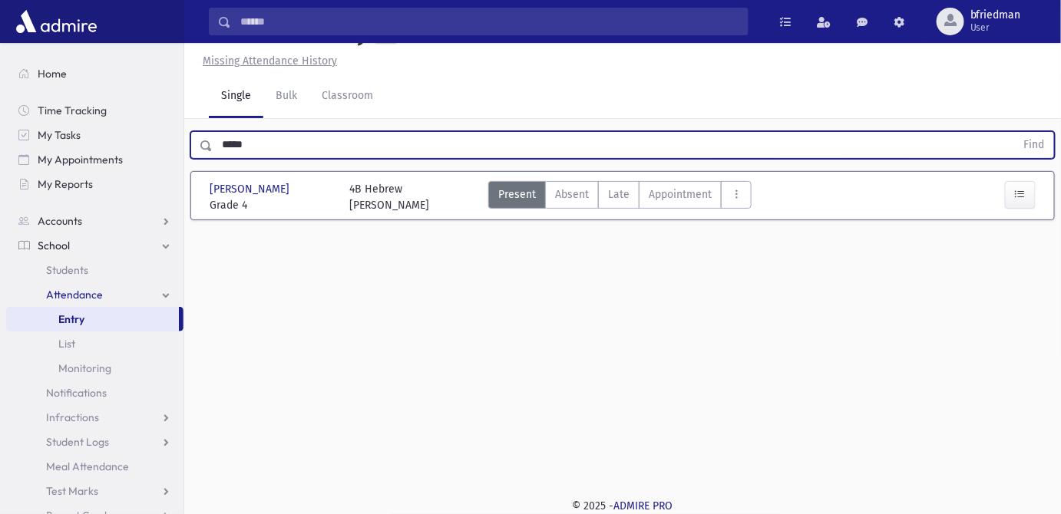
click at [0, 122] on html "Search Results All Accounts Students" at bounding box center [530, 222] width 1061 height 514
click at [1015, 132] on button "Find" at bounding box center [1034, 145] width 39 height 26
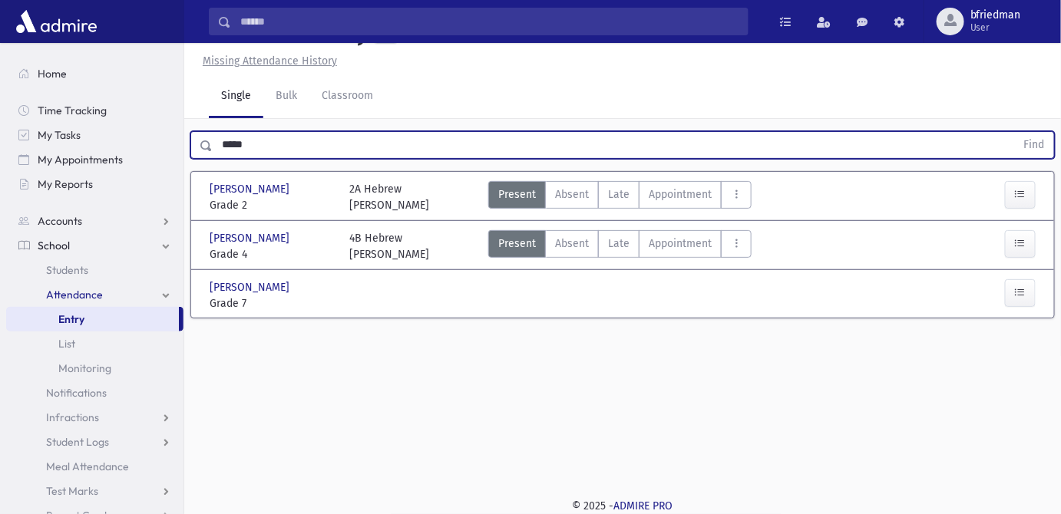
drag, startPoint x: 355, startPoint y: 146, endPoint x: -221, endPoint y: 103, distance: 577.4
click at [0, 103] on html "Search Results All Accounts Students" at bounding box center [530, 222] width 1061 height 514
type input "*****"
click at [1015, 132] on button "Find" at bounding box center [1034, 145] width 39 height 26
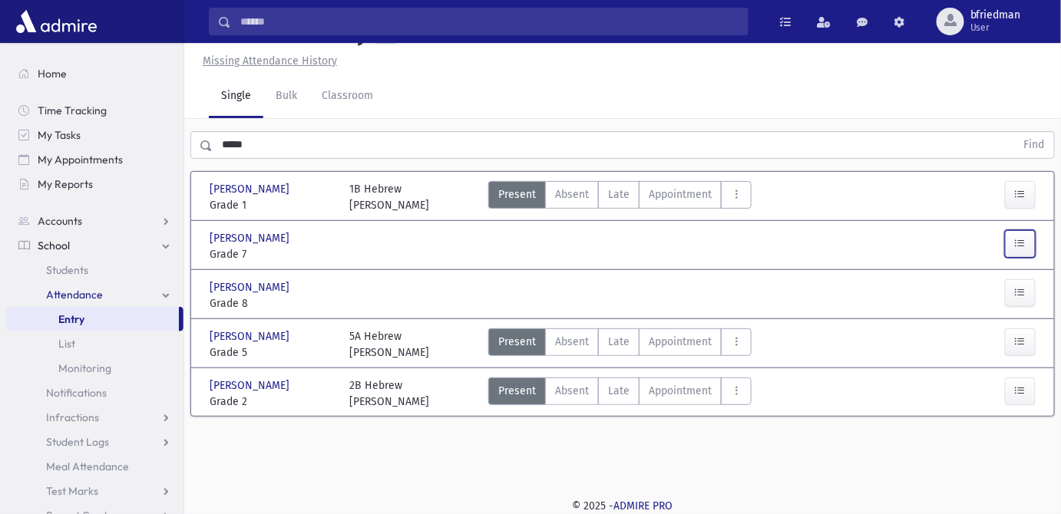
click at [1014, 240] on button "button" at bounding box center [1020, 244] width 31 height 28
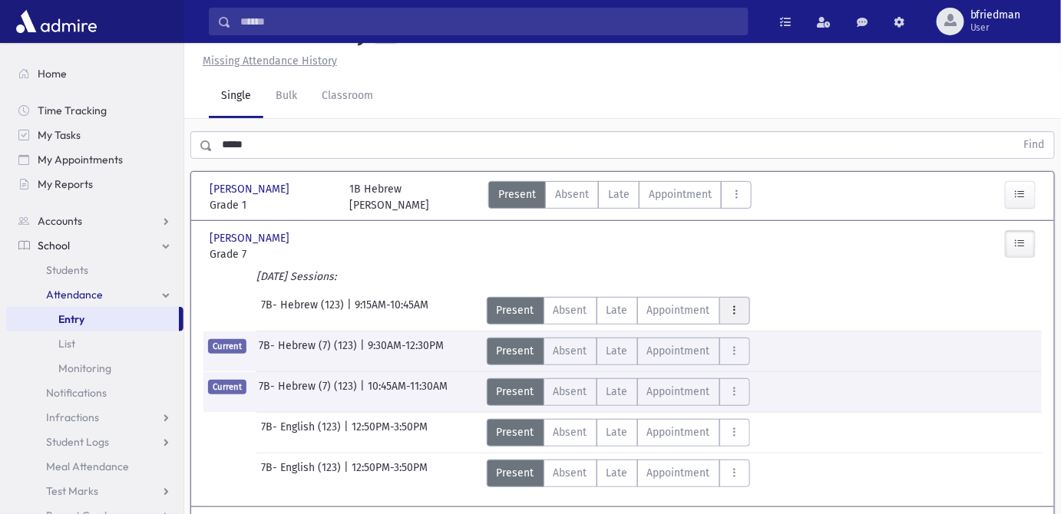
click at [739, 306] on button "AttTypes" at bounding box center [734, 311] width 31 height 28
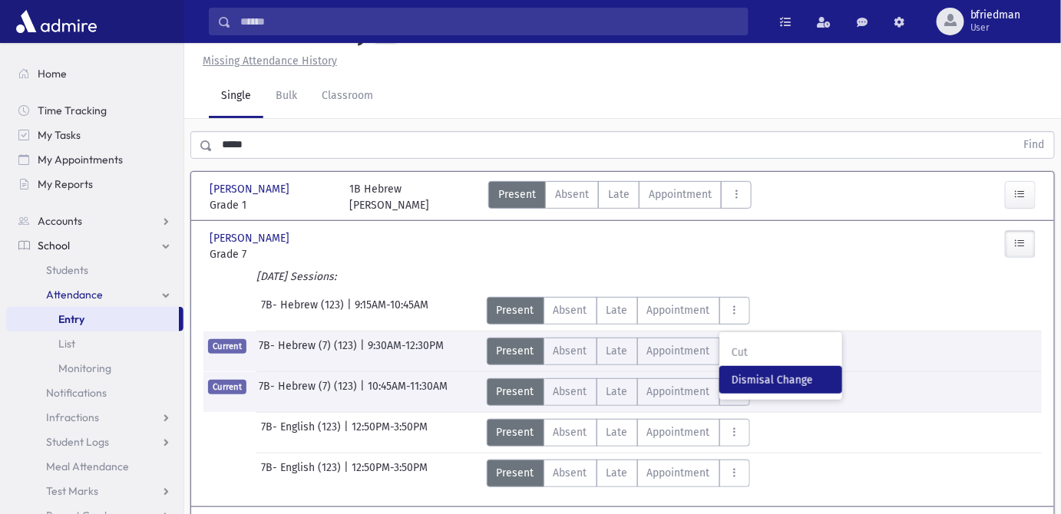
click at [765, 373] on span "Dismisal Change" at bounding box center [781, 380] width 98 height 16
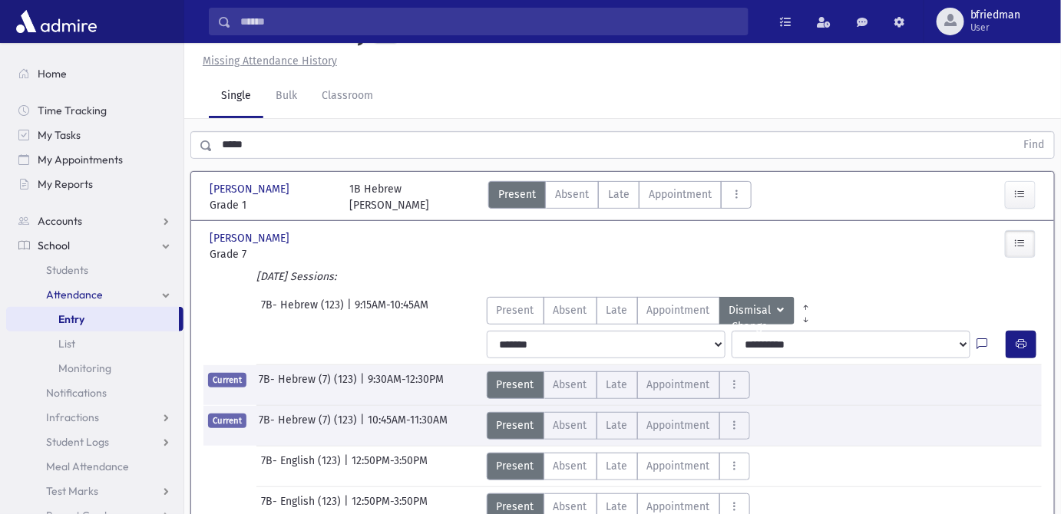
click at [978, 344] on icon at bounding box center [982, 345] width 11 height 13
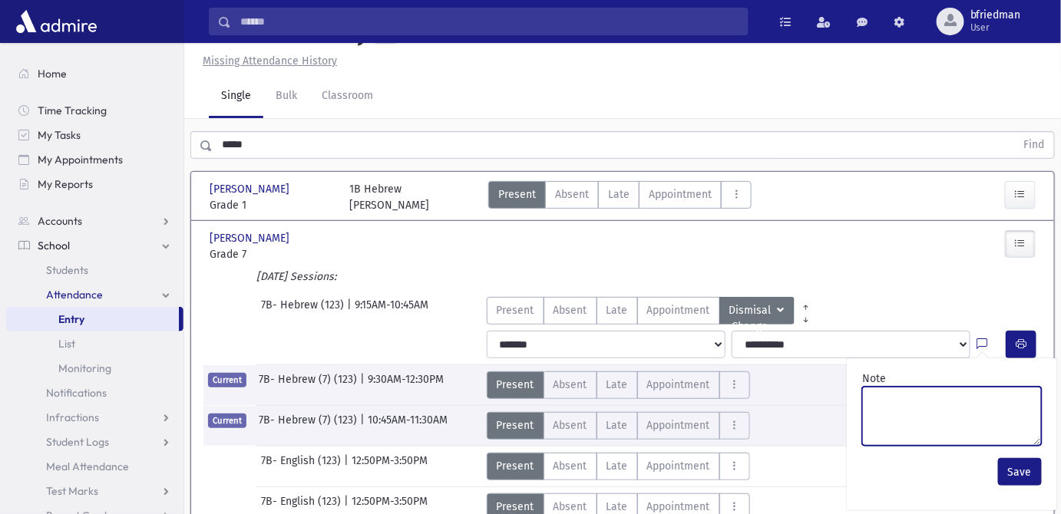
click at [990, 398] on textarea "Note" at bounding box center [952, 416] width 180 height 59
paste textarea "*******"
type textarea "*******"
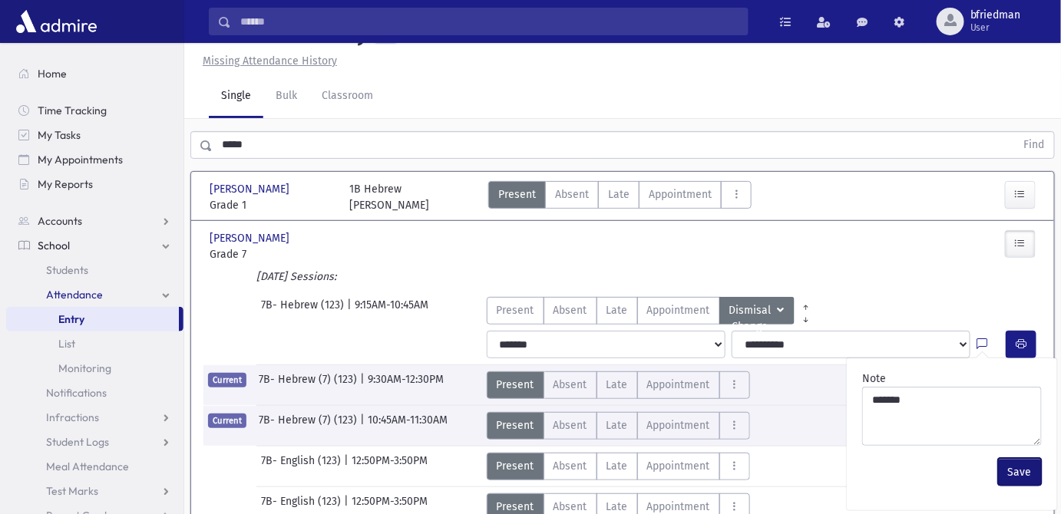
drag, startPoint x: 1011, startPoint y: 468, endPoint x: 1010, endPoint y: 367, distance: 100.6
click at [1011, 462] on button "Save" at bounding box center [1020, 472] width 44 height 28
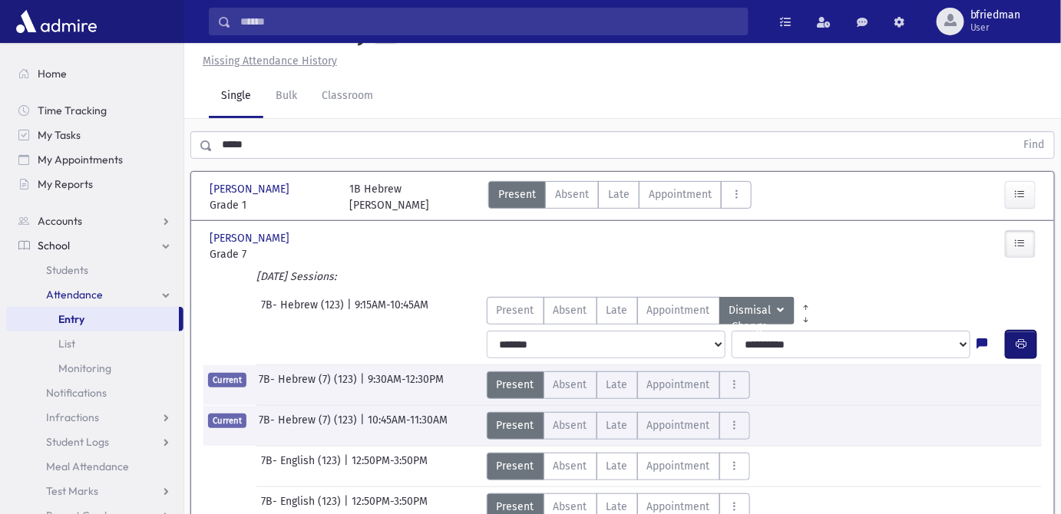
click at [1013, 345] on button "button" at bounding box center [1021, 345] width 31 height 28
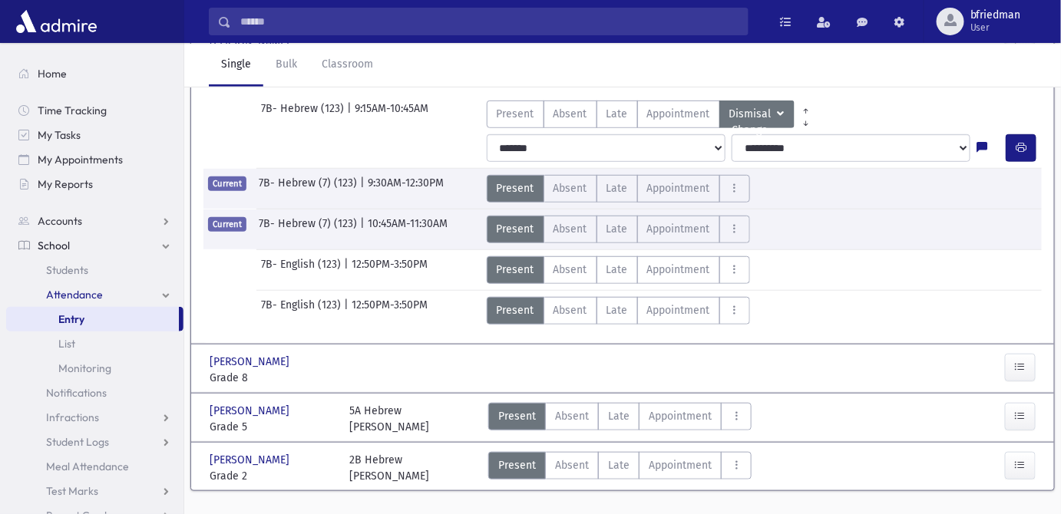
scroll to position [243, 0]
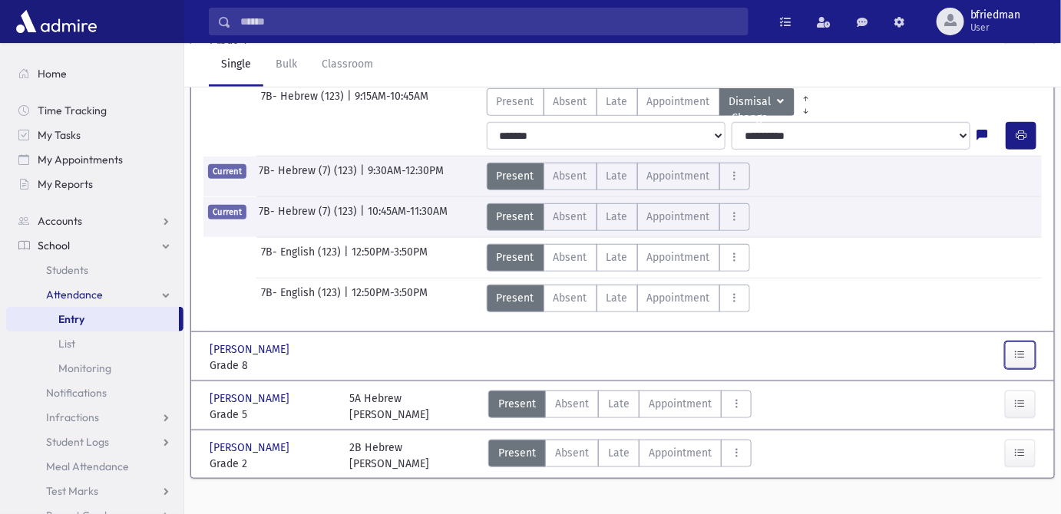
click at [1023, 350] on icon "button" at bounding box center [1020, 355] width 11 height 13
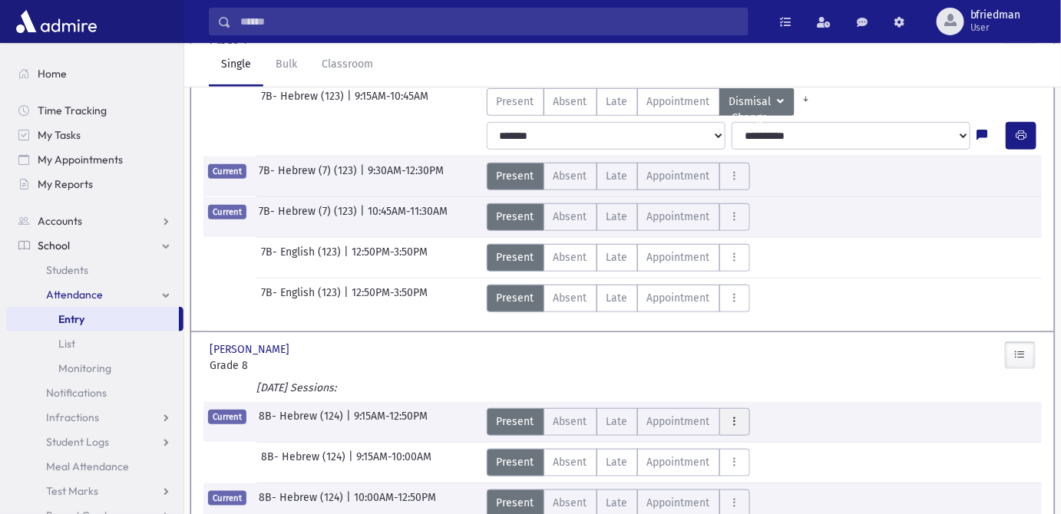
click at [729, 420] on icon "AttTypes" at bounding box center [734, 421] width 11 height 13
click at [761, 489] on span "Dismisal Change" at bounding box center [781, 492] width 98 height 16
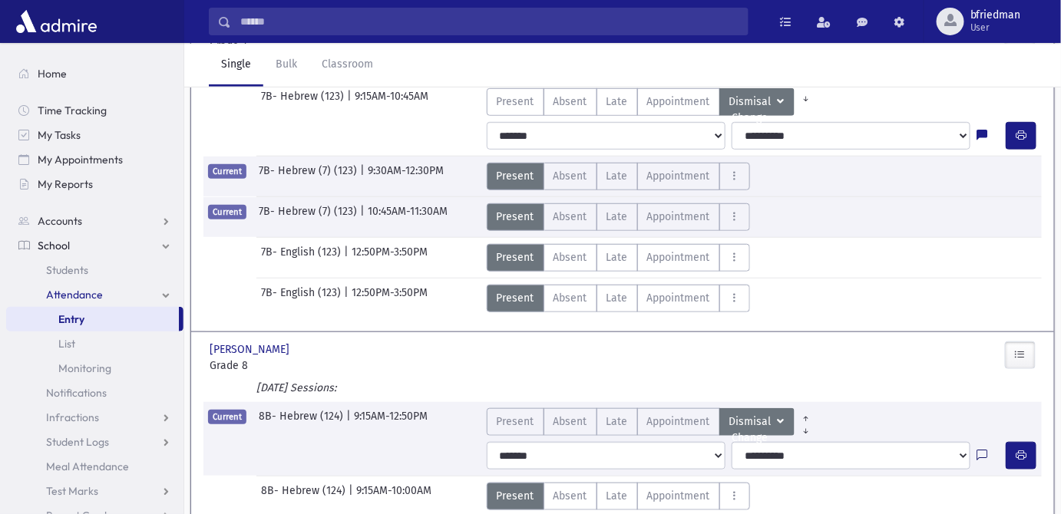
click at [980, 452] on icon at bounding box center [982, 456] width 11 height 13
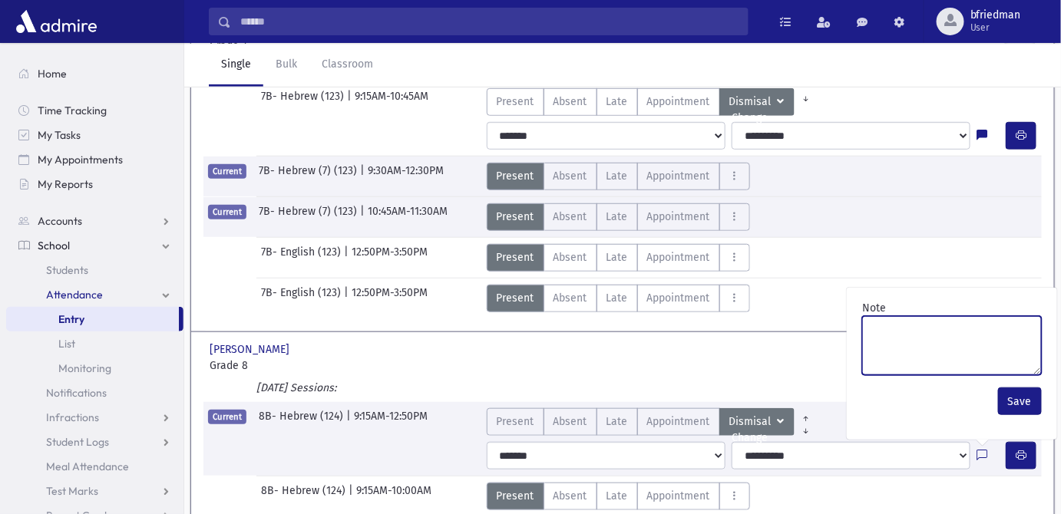
click at [894, 342] on textarea "Note" at bounding box center [952, 345] width 180 height 59
paste textarea "*******"
type textarea "*******"
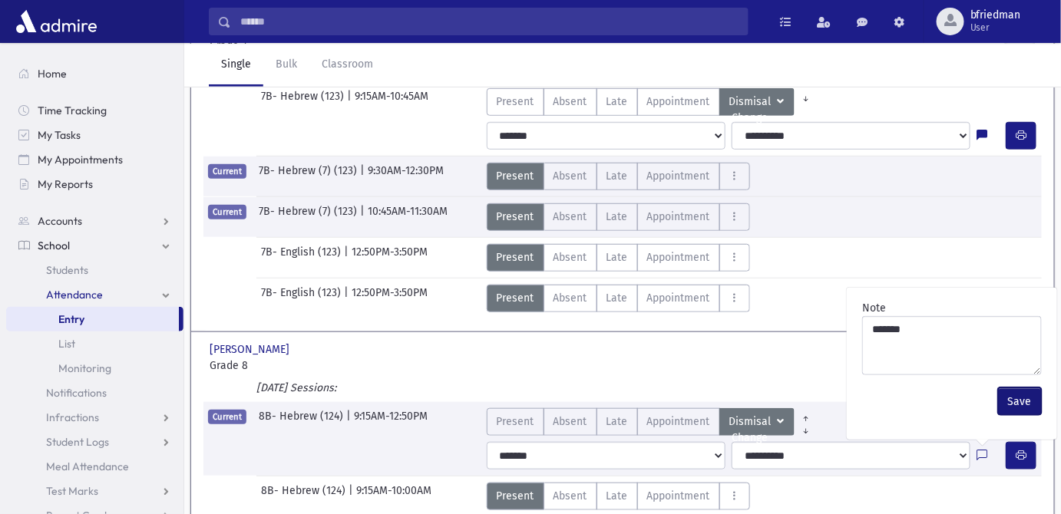
click at [1007, 389] on button "Save" at bounding box center [1020, 402] width 44 height 28
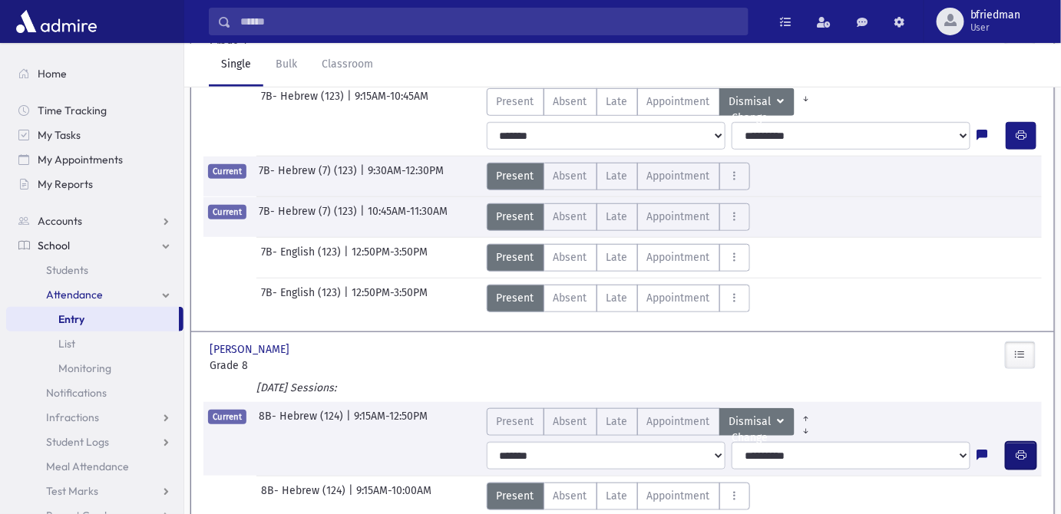
click at [1023, 453] on icon "button" at bounding box center [1021, 455] width 11 height 13
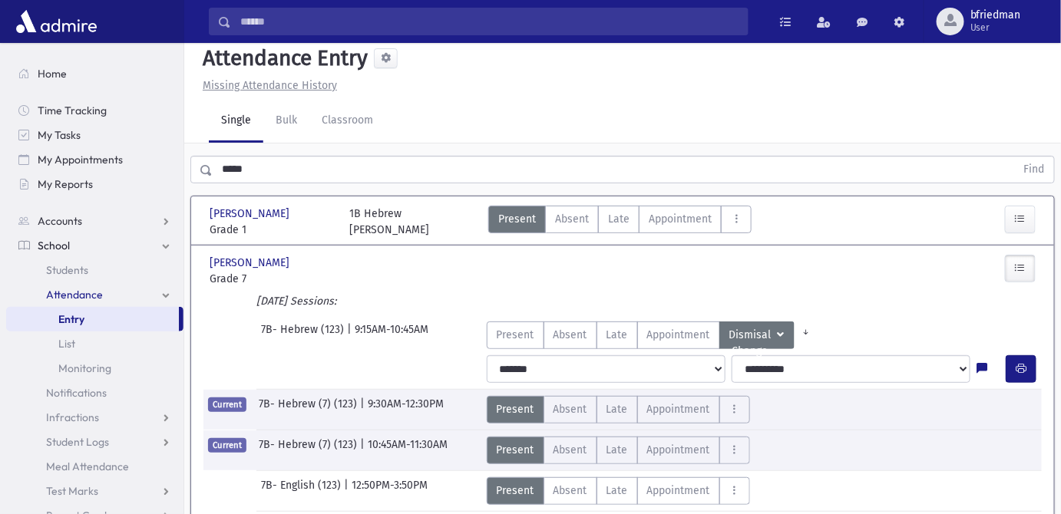
scroll to position [0, 0]
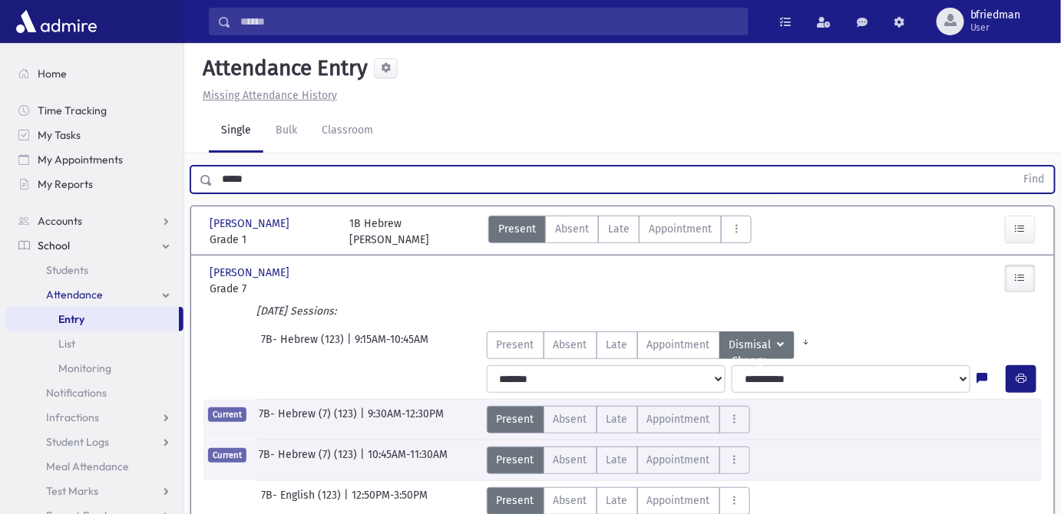
drag, startPoint x: 277, startPoint y: 180, endPoint x: -107, endPoint y: 132, distance: 386.8
click at [0, 132] on html "Search Results All Accounts Students" at bounding box center [530, 257] width 1061 height 514
type input "***"
click at [1015, 167] on button "Find" at bounding box center [1034, 180] width 39 height 26
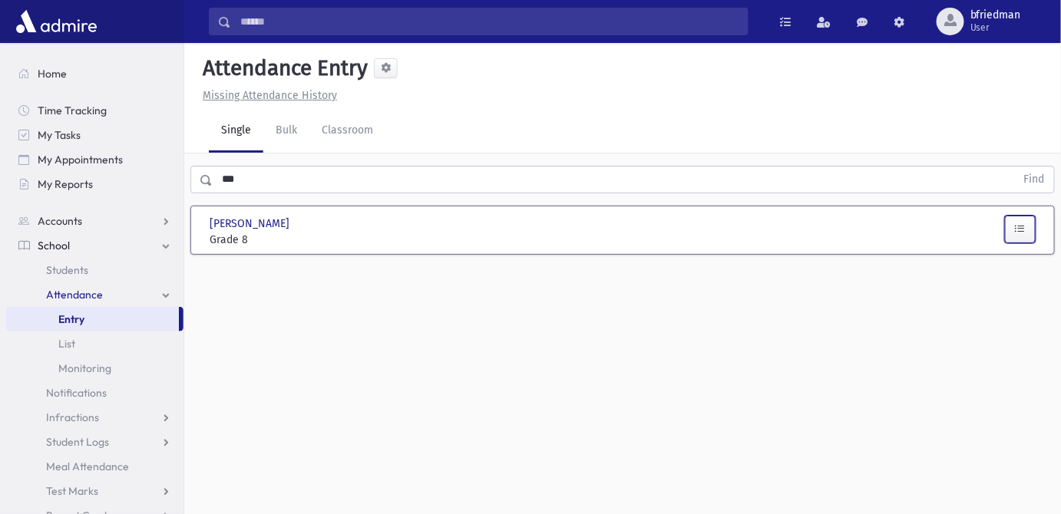
click at [1018, 232] on icon "button" at bounding box center [1020, 229] width 11 height 13
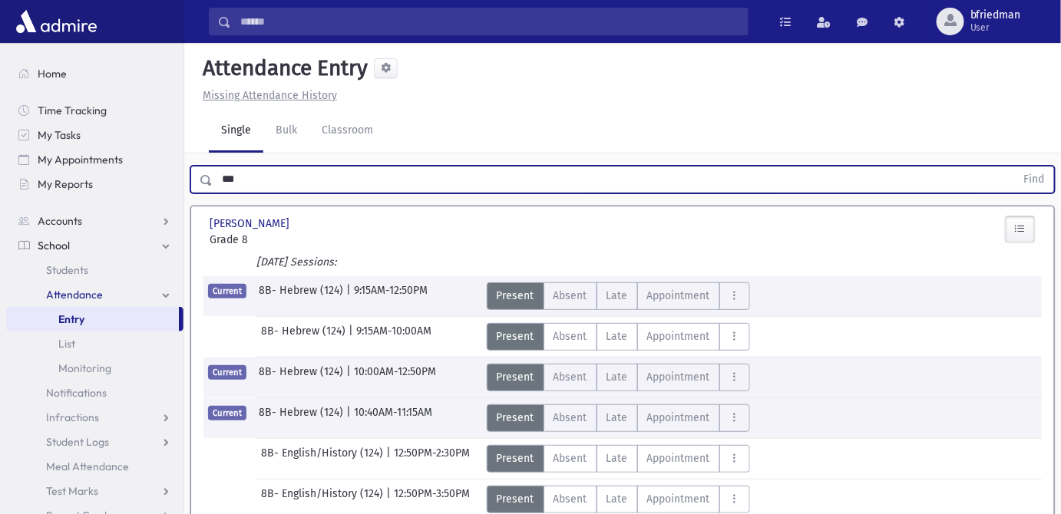
drag, startPoint x: 86, startPoint y: 136, endPoint x: -25, endPoint y: 86, distance: 121.3
click at [0, 86] on html "Search Results All Accounts Students" at bounding box center [530, 257] width 1061 height 514
click at [1015, 167] on button "Find" at bounding box center [1034, 180] width 39 height 26
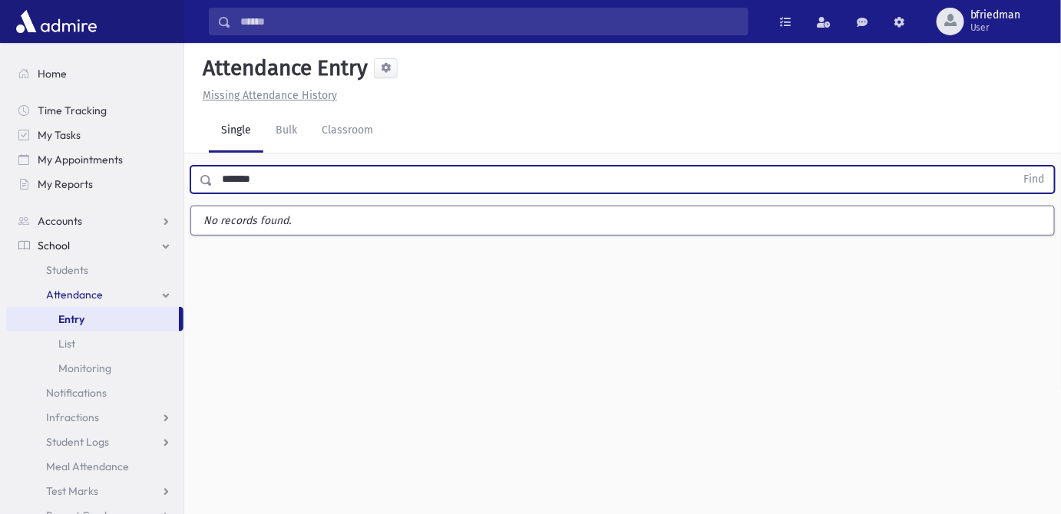
type input "*******"
click at [1015, 167] on button "Find" at bounding box center [1034, 180] width 39 height 26
